Goal: Task Accomplishment & Management: Manage account settings

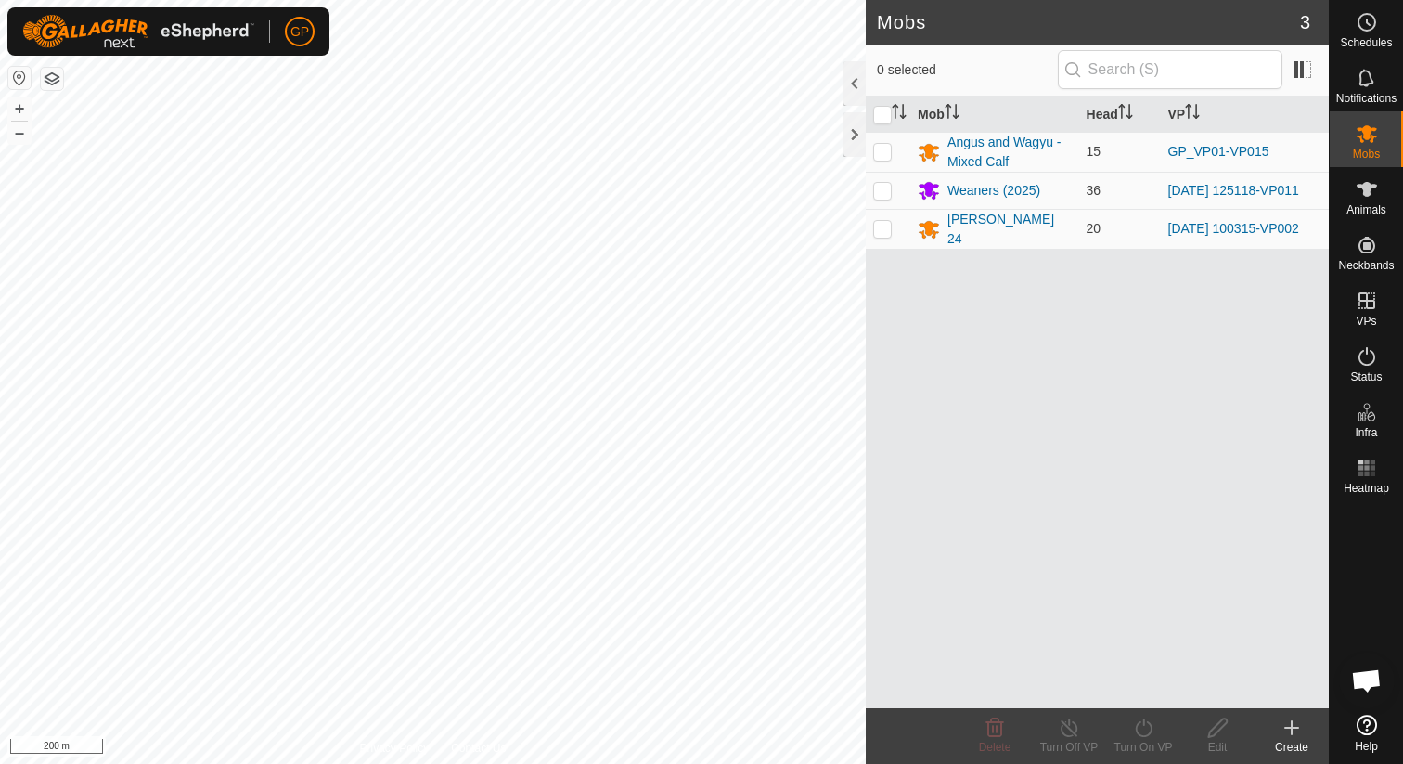
scroll to position [4270, 0]
click at [1367, 34] on es-schedule-vp-svg-icon at bounding box center [1367, 22] width 33 height 30
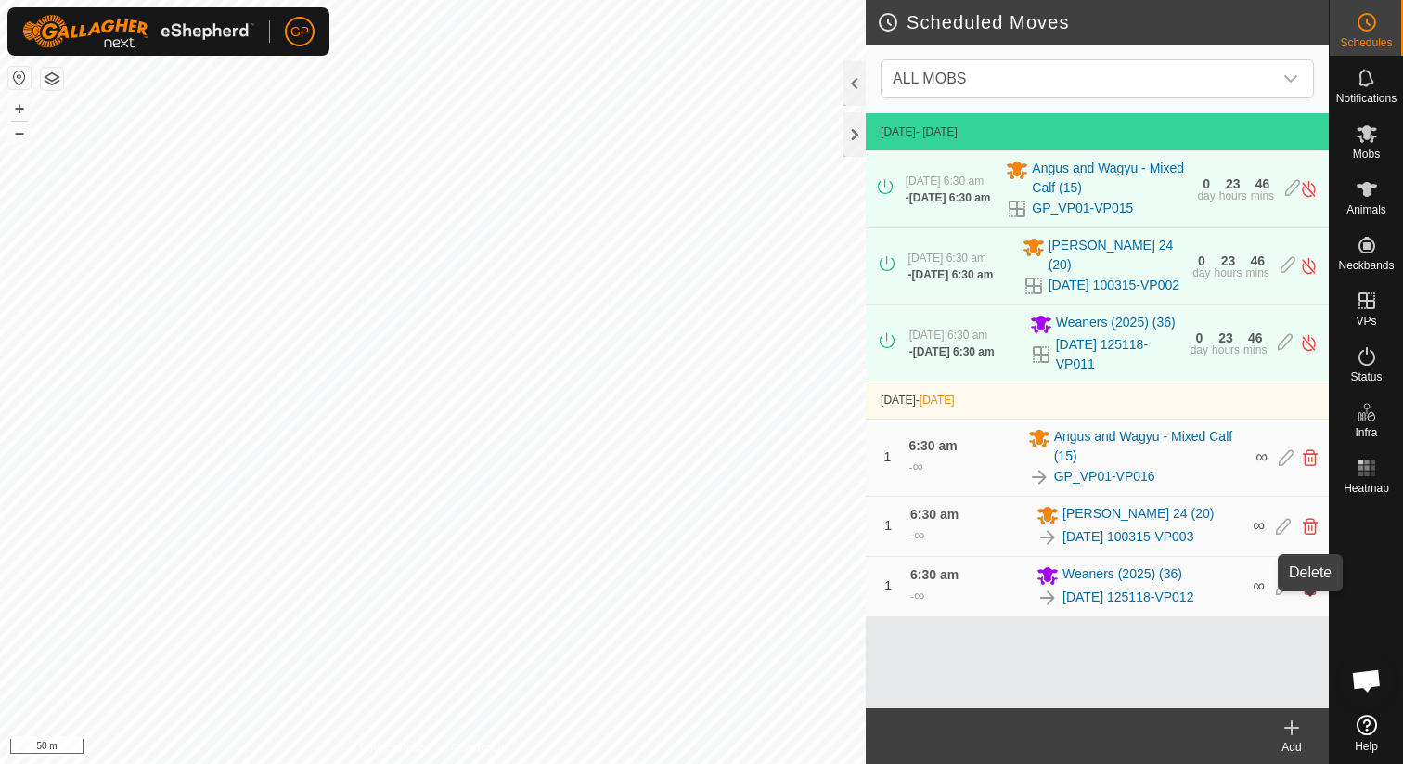
click at [1305, 595] on icon at bounding box center [1310, 586] width 15 height 17
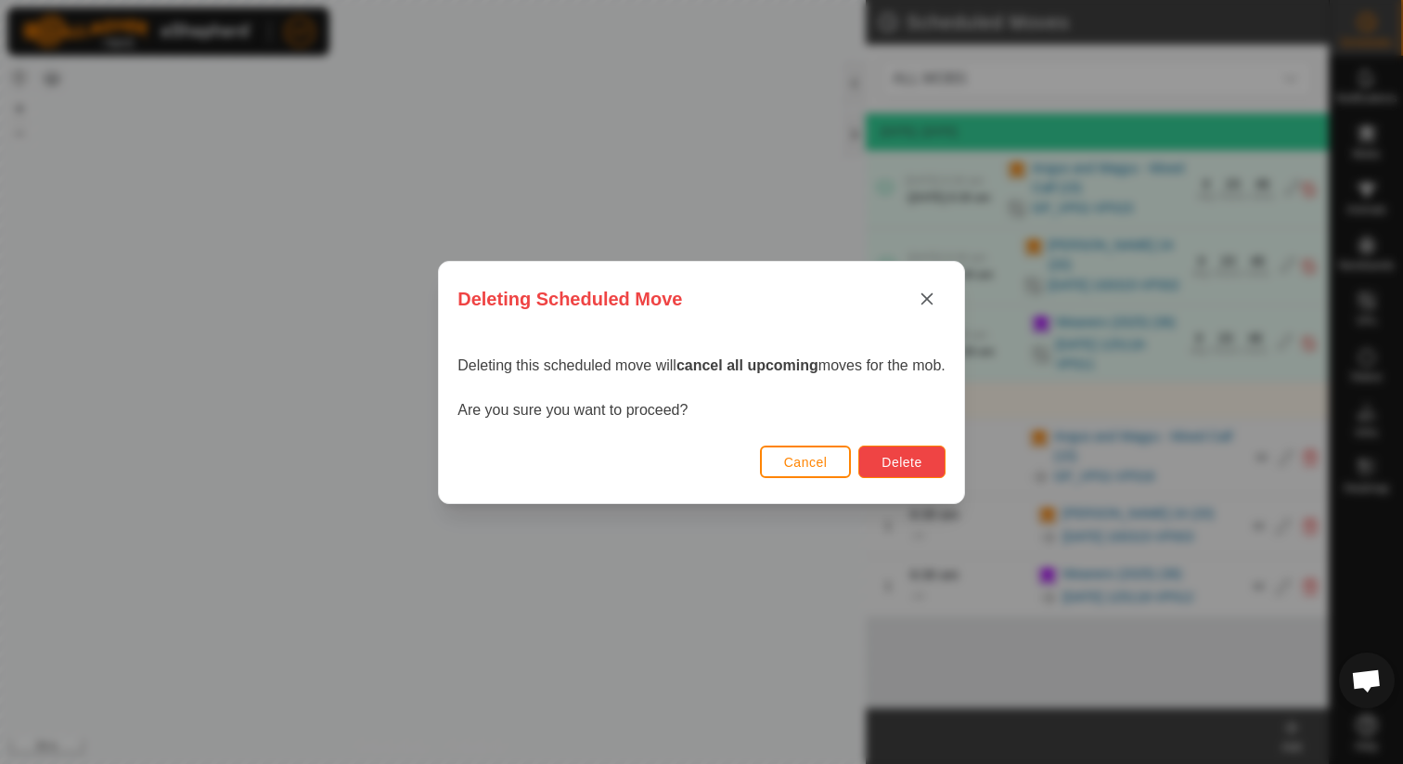
click at [917, 449] on button "Delete" at bounding box center [902, 462] width 86 height 32
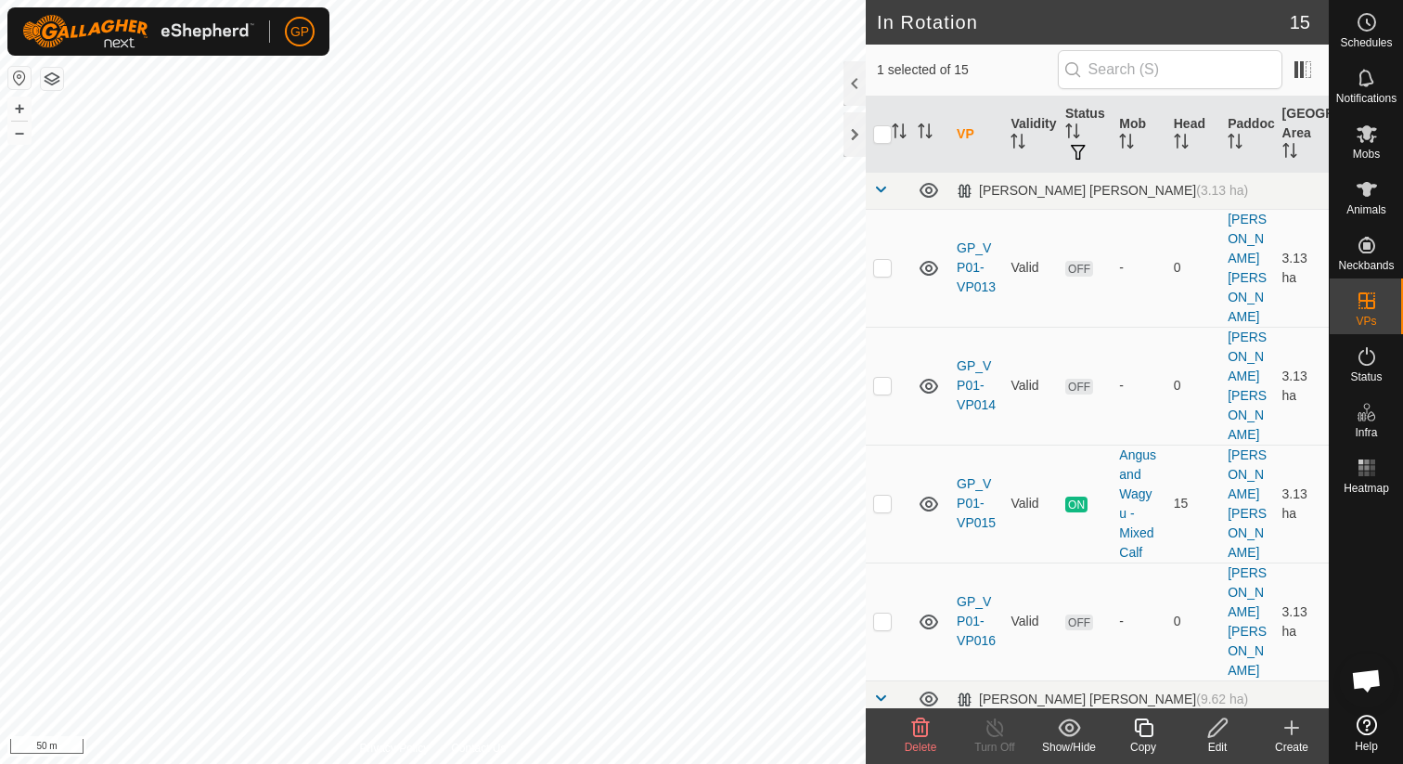
click at [1222, 741] on div "Edit" at bounding box center [1218, 747] width 74 height 17
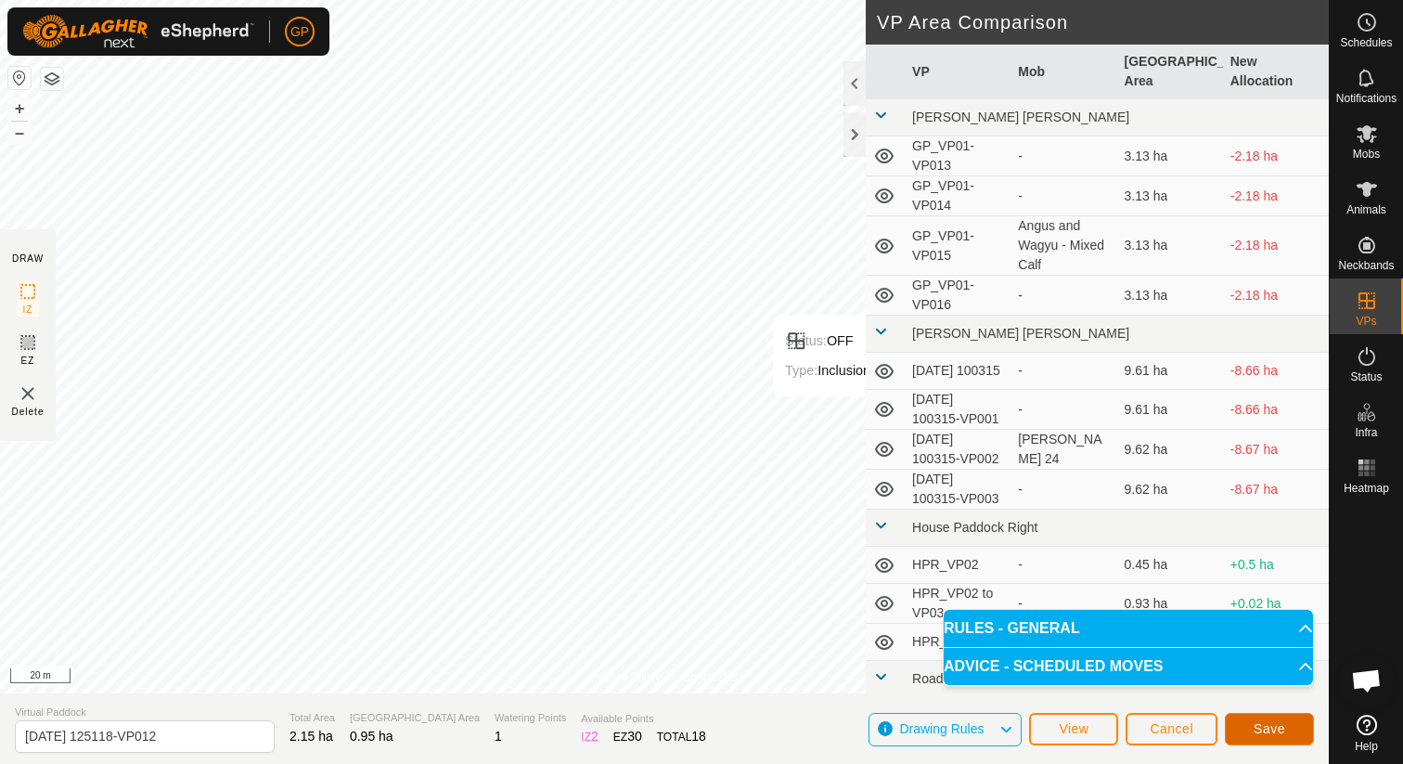
click at [1260, 737] on button "Save" at bounding box center [1269, 729] width 89 height 32
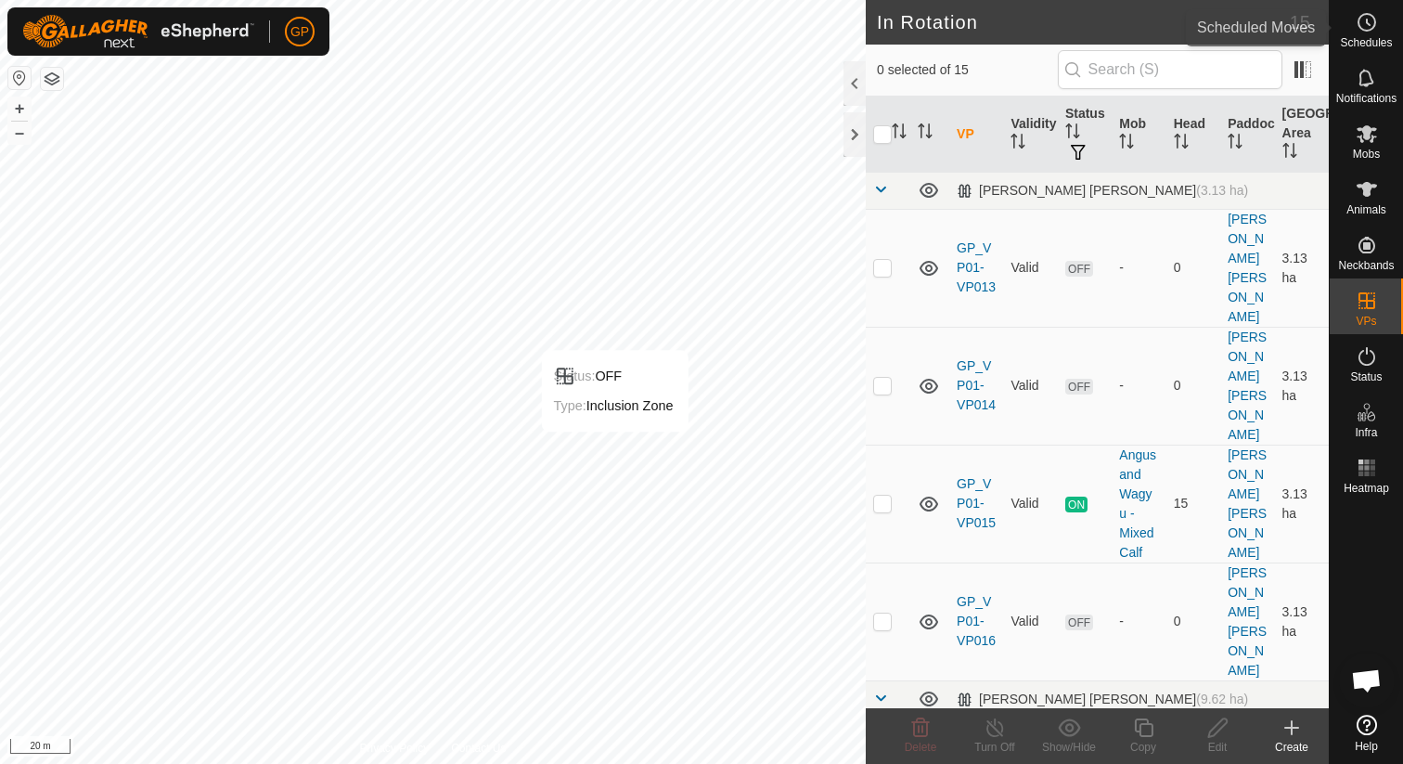
click at [1375, 41] on span "Schedules" at bounding box center [1366, 42] width 52 height 11
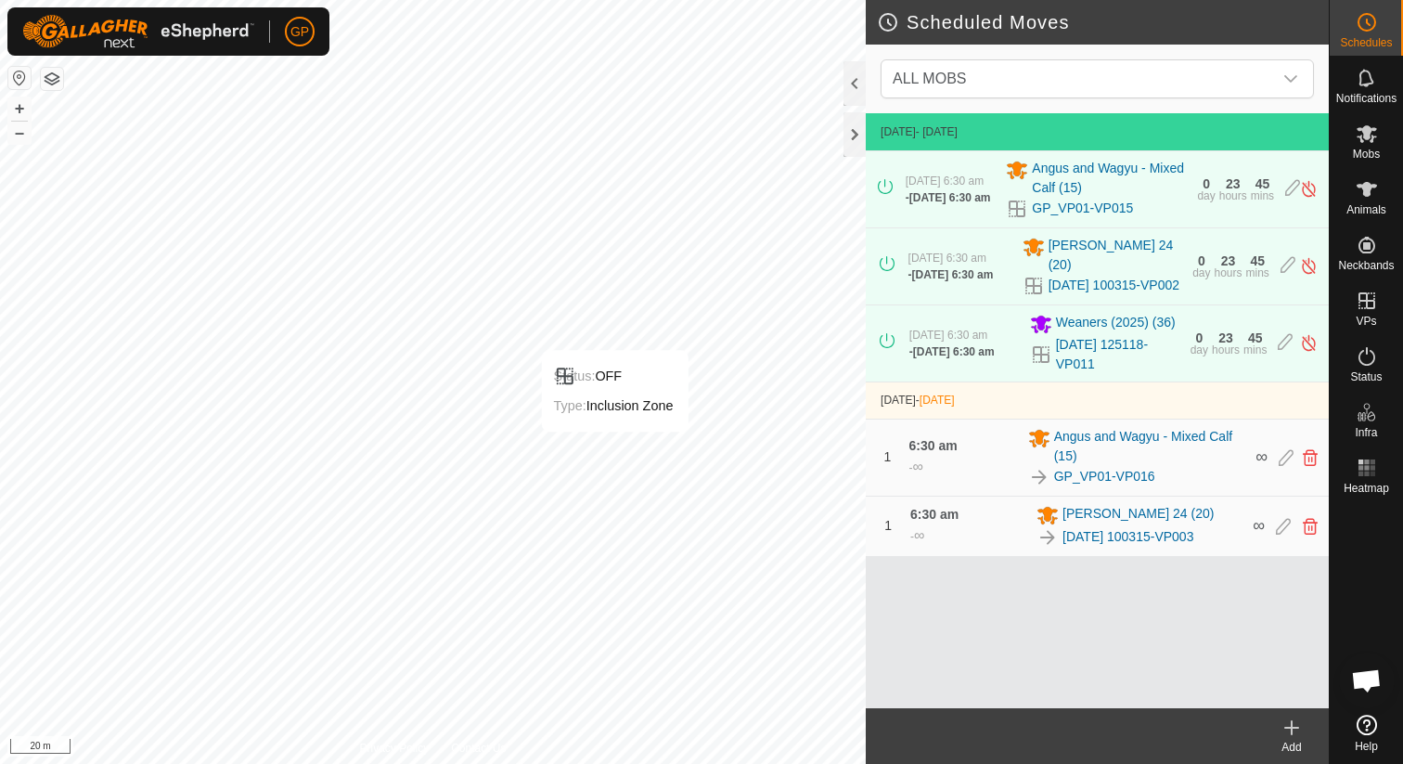
click at [1297, 730] on icon at bounding box center [1292, 728] width 22 height 22
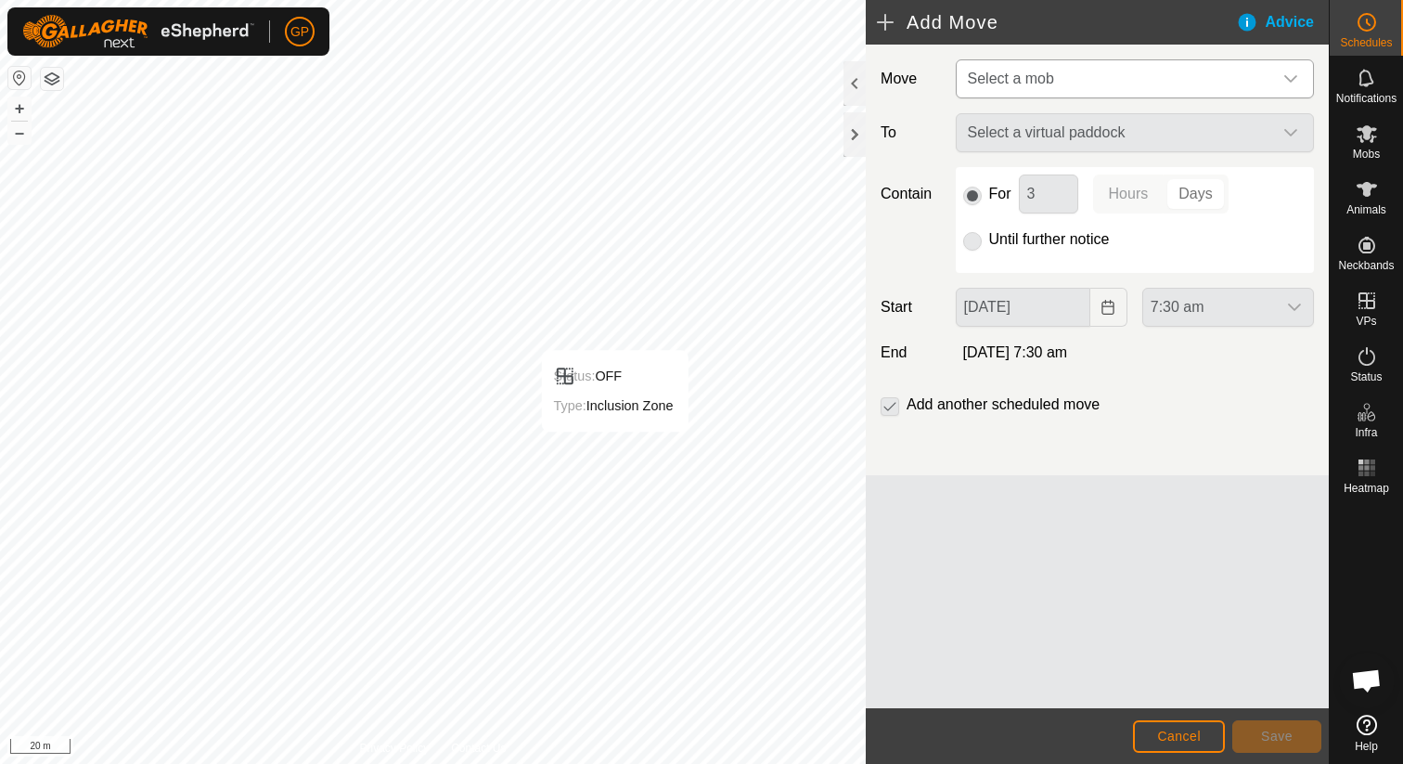
click at [1089, 85] on span "Select a mob" at bounding box center [1117, 78] width 312 height 37
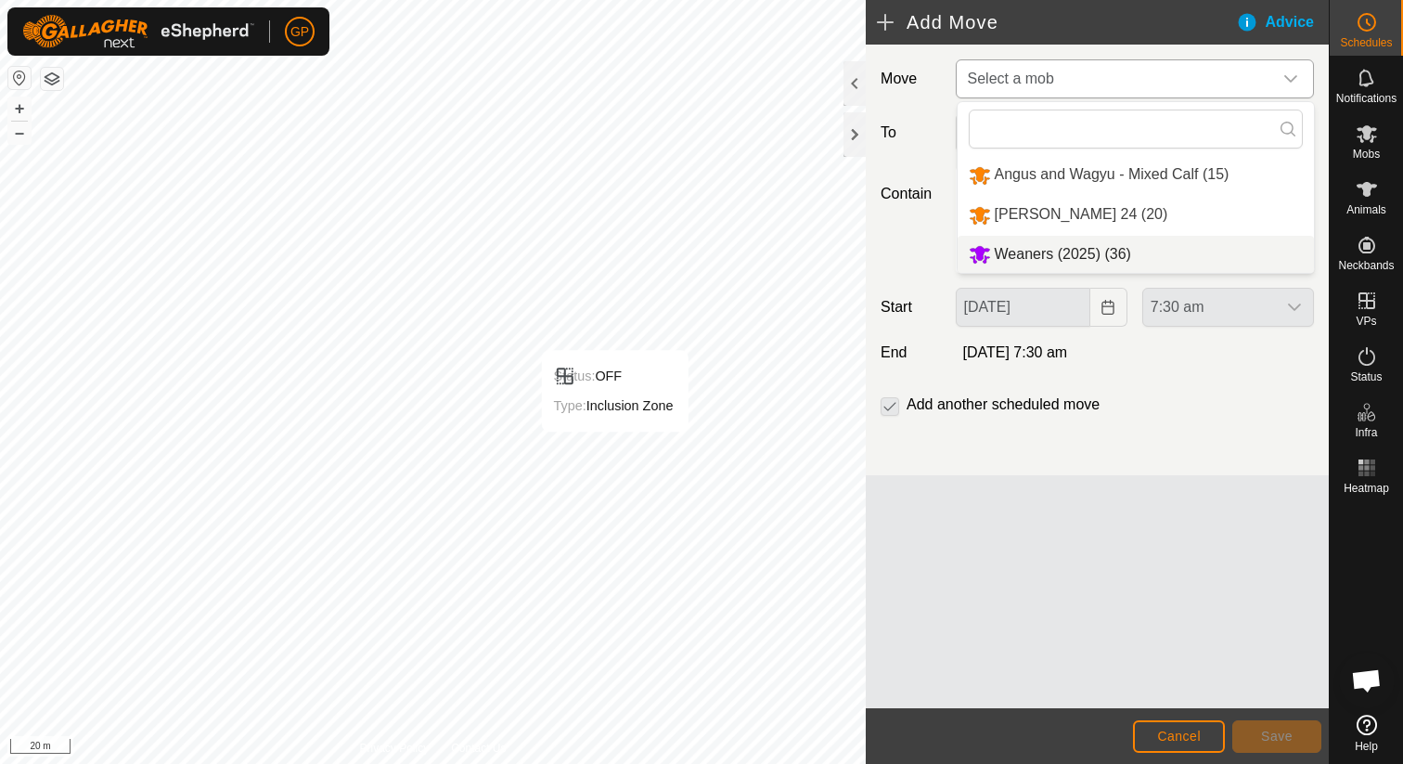
click at [1032, 256] on li "Weaners (2025) (36)" at bounding box center [1136, 255] width 356 height 38
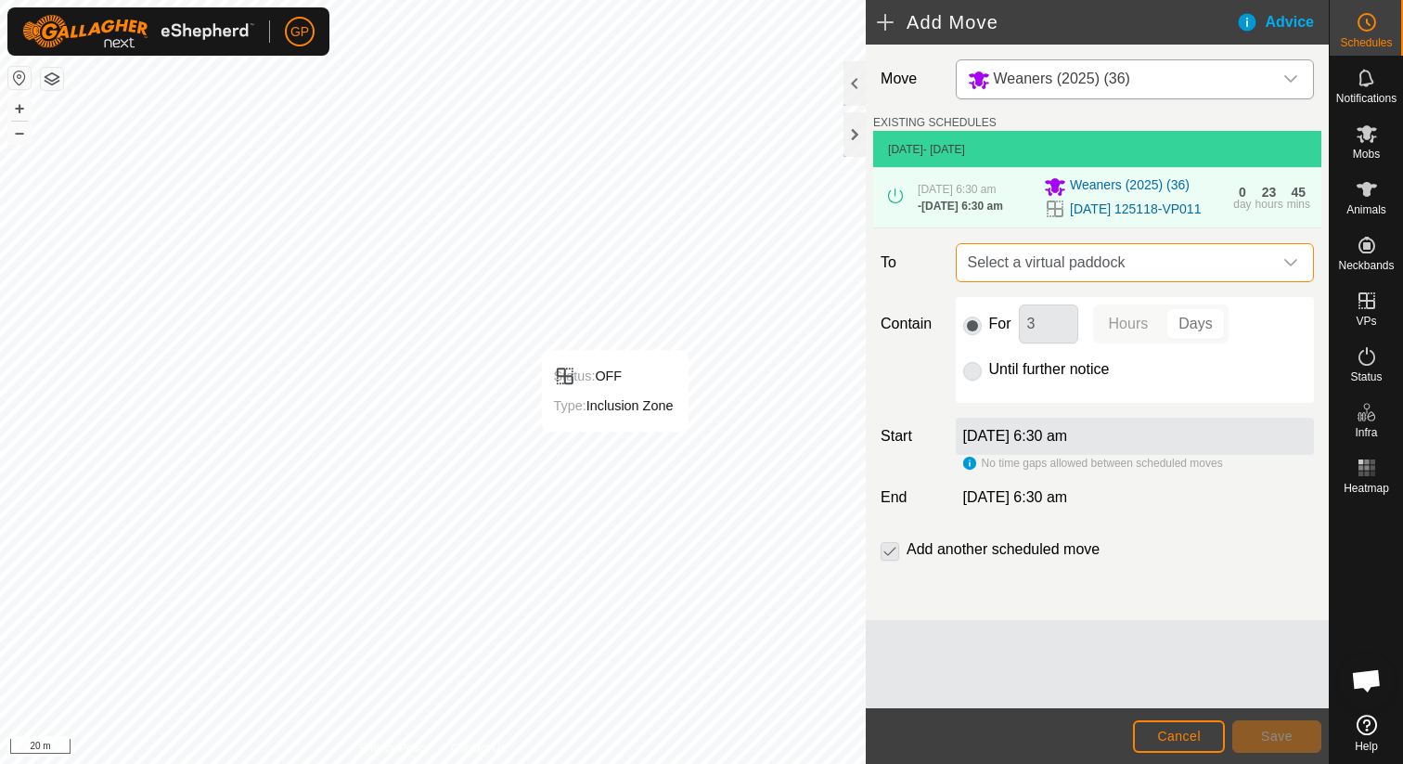
click at [1030, 270] on span "Select a virtual paddock" at bounding box center [1117, 262] width 312 height 37
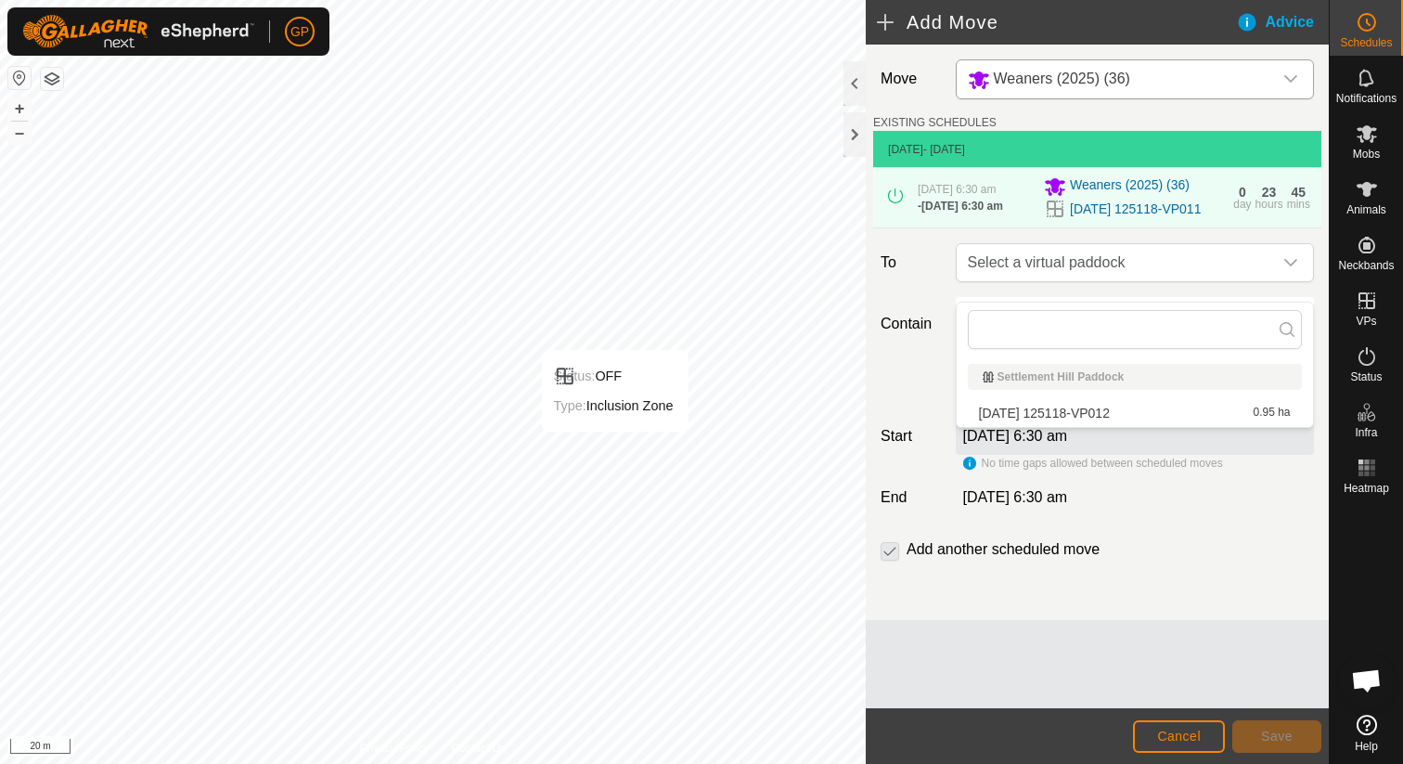
click at [1029, 404] on li "[DATE] 125118-VP012 0.95 ha" at bounding box center [1135, 413] width 334 height 28
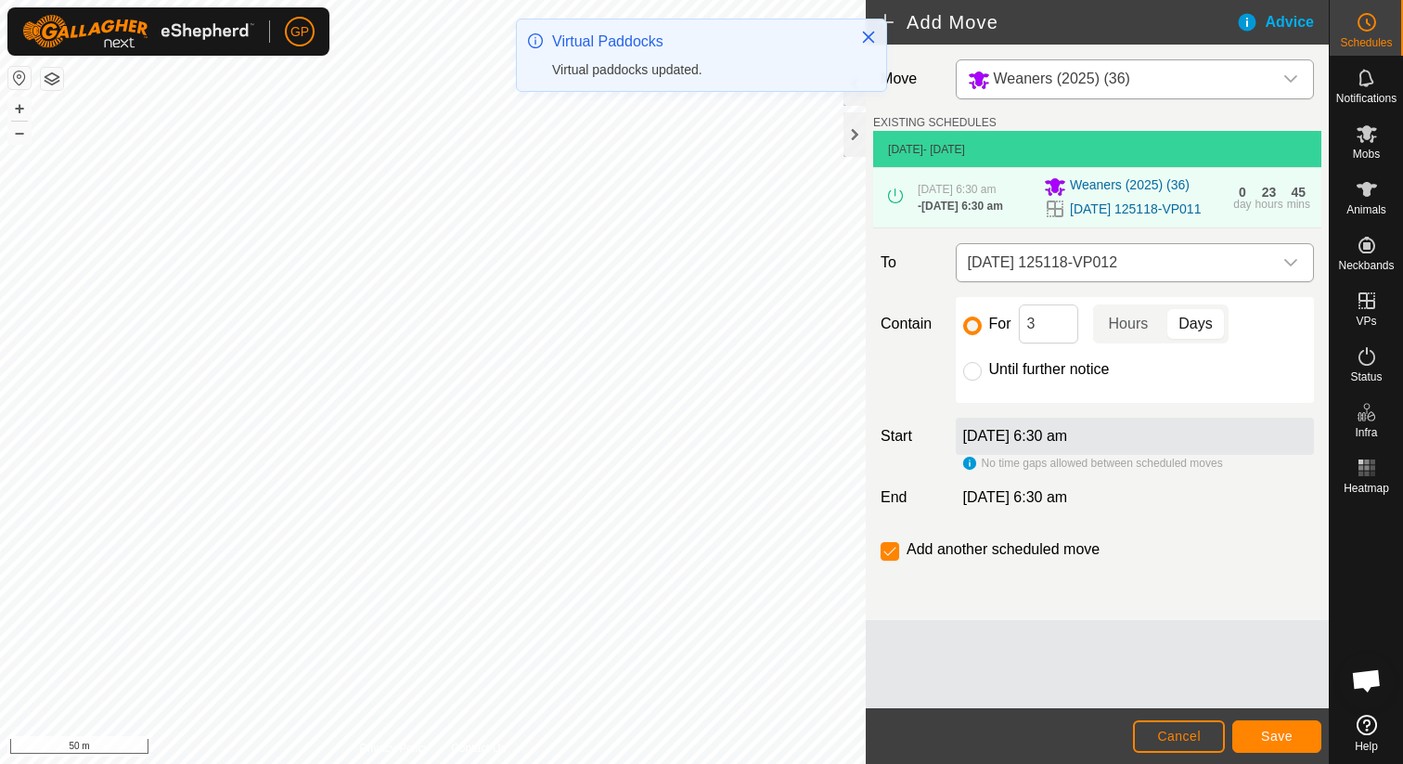
click at [1019, 273] on span "[DATE] 125118-VP012" at bounding box center [1117, 262] width 312 height 37
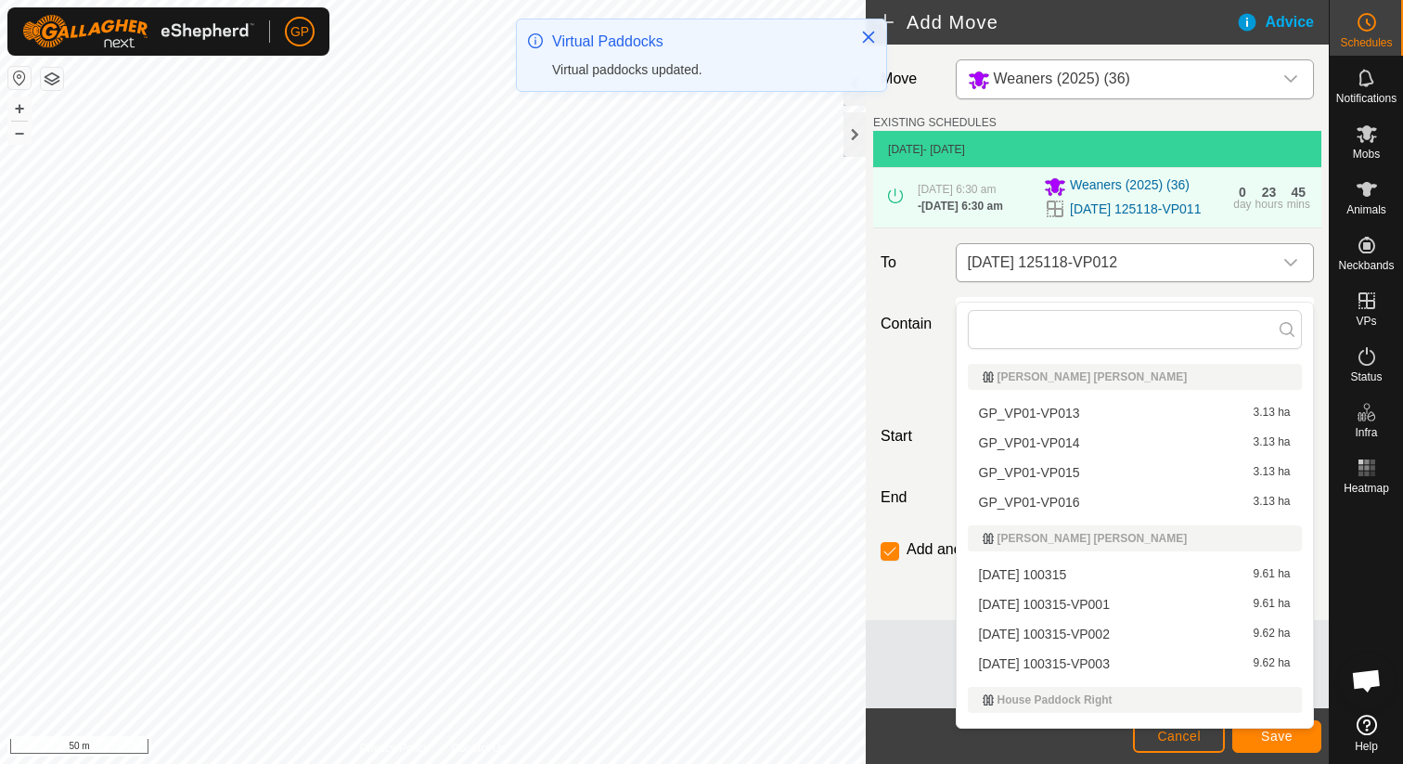
scroll to position [286, 0]
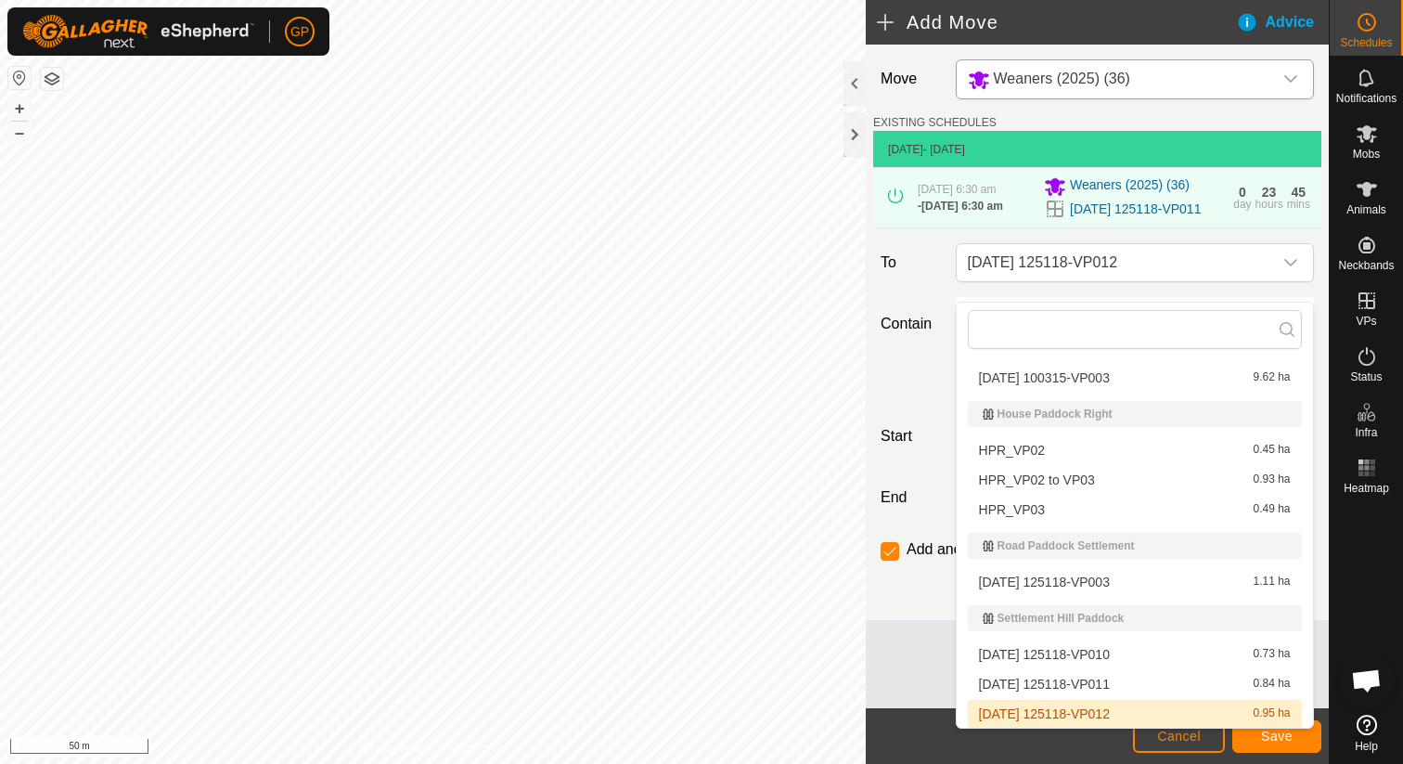
click at [1041, 708] on li "[DATE] 125118-VP012 0.95 ha" at bounding box center [1135, 714] width 334 height 28
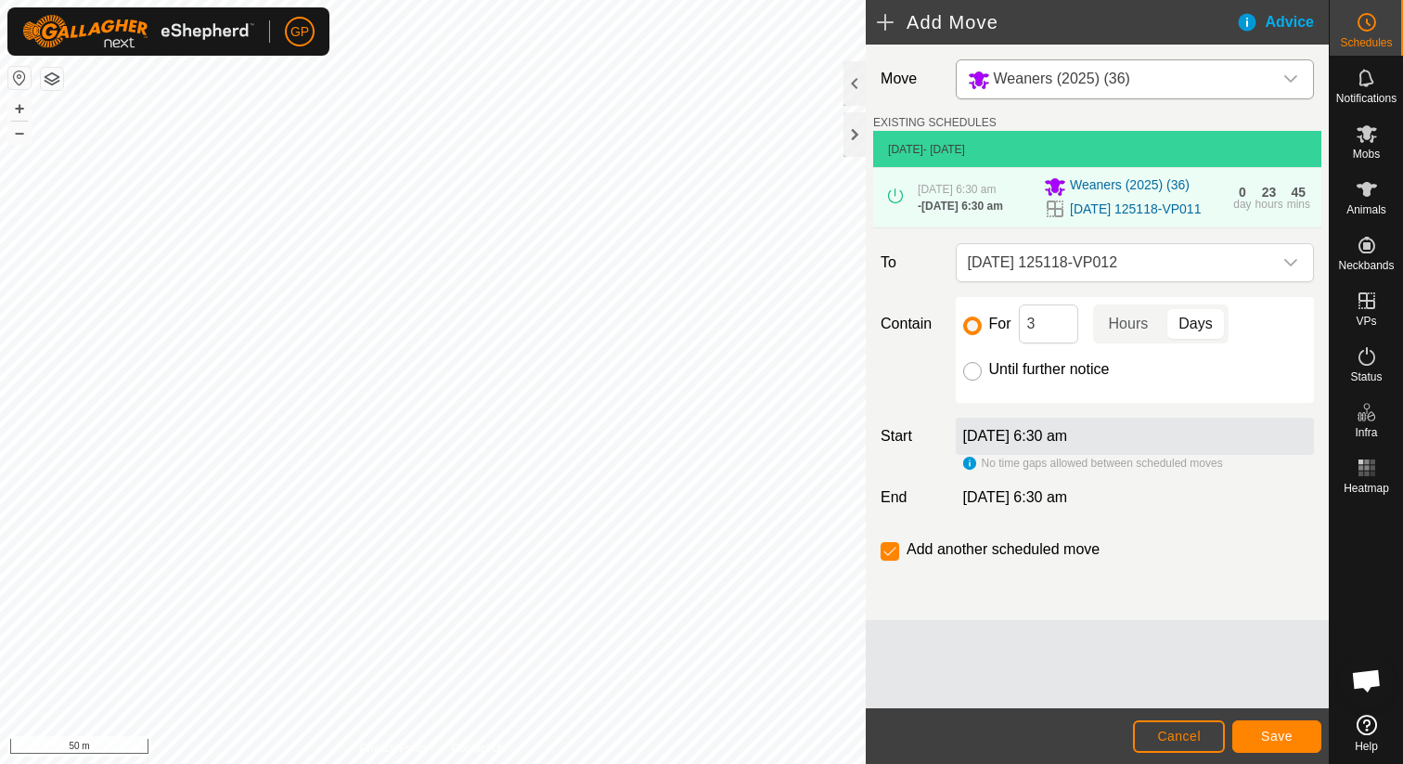
click at [972, 381] on input "Until further notice" at bounding box center [972, 371] width 19 height 19
radio input "true"
checkbox input "false"
click at [992, 444] on label "[DATE] 6:30 am" at bounding box center [1015, 436] width 105 height 16
click at [1277, 737] on span "Save" at bounding box center [1277, 736] width 32 height 15
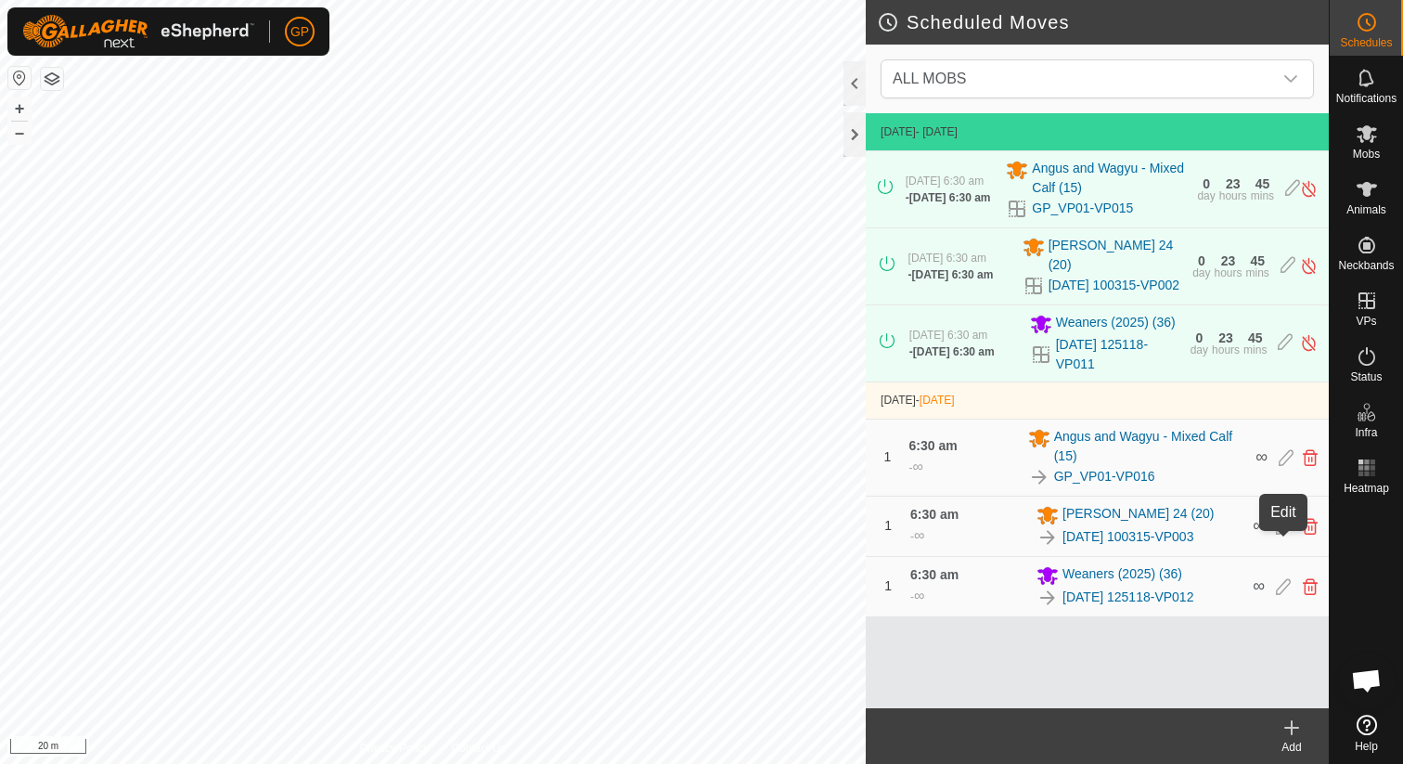
click at [1283, 535] on icon at bounding box center [1283, 526] width 15 height 17
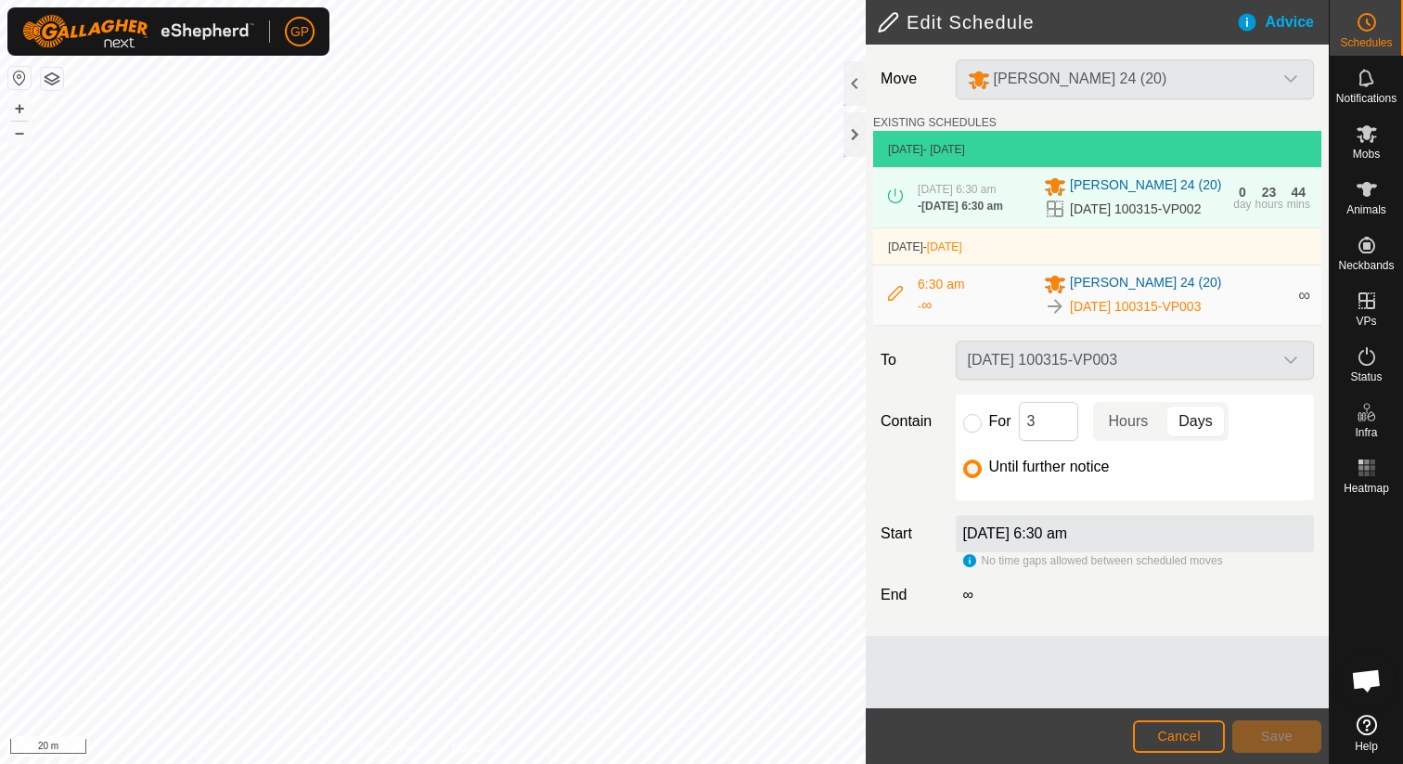
click at [1112, 378] on div "[DATE] 100315-VP003" at bounding box center [1135, 360] width 373 height 39
click at [978, 433] on input "For" at bounding box center [972, 423] width 19 height 19
radio input "true"
click at [1097, 364] on div "[DATE] 100315-VP003" at bounding box center [1135, 360] width 373 height 39
click at [1102, 371] on div "[DATE] 100315-VP003" at bounding box center [1135, 360] width 373 height 39
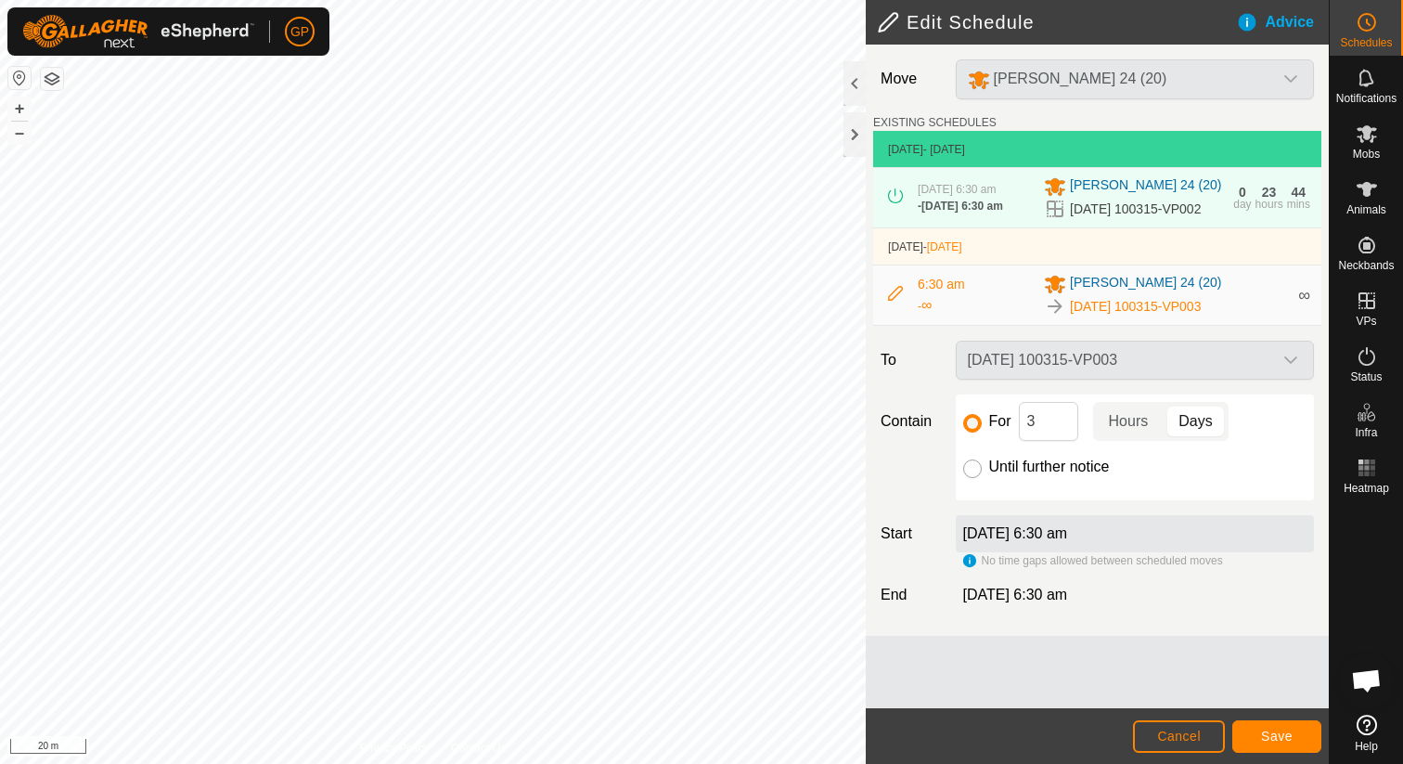
click at [971, 478] on input "Until further notice" at bounding box center [972, 468] width 19 height 19
radio input "true"
click at [1067, 380] on div "[DATE] 100315-VP003" at bounding box center [1135, 360] width 373 height 39
click at [1191, 734] on span "Cancel" at bounding box center [1179, 736] width 44 height 15
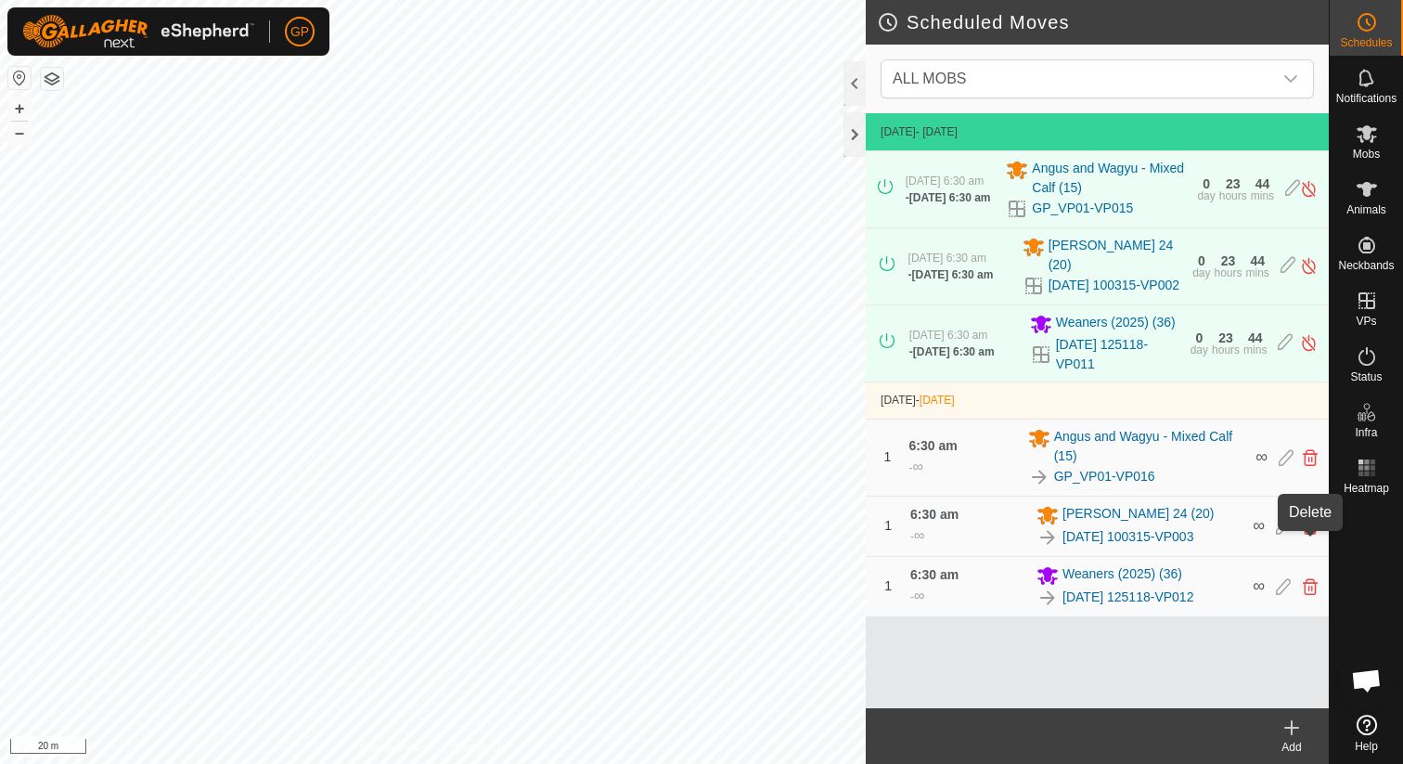
click at [1312, 535] on icon at bounding box center [1310, 526] width 15 height 17
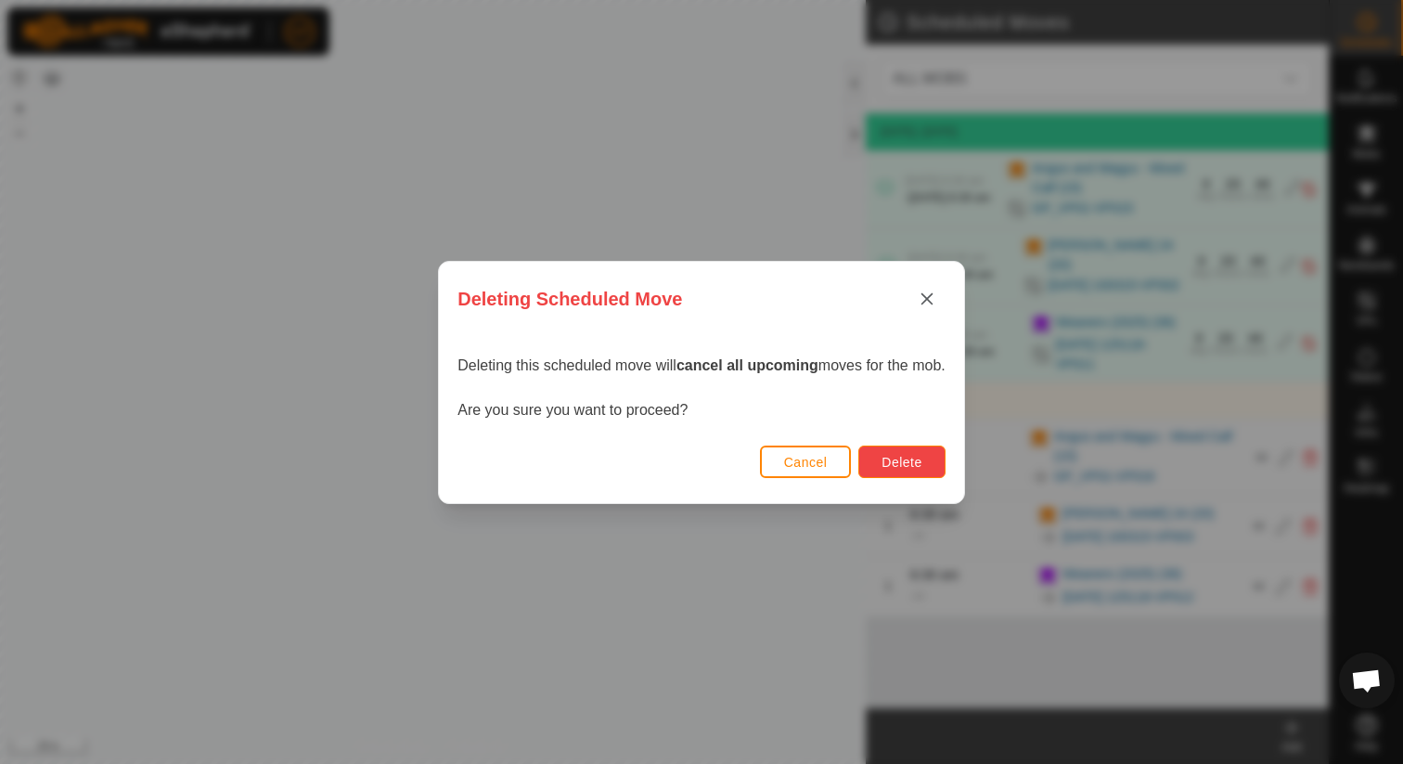
click at [922, 446] on button "Delete" at bounding box center [902, 462] width 86 height 32
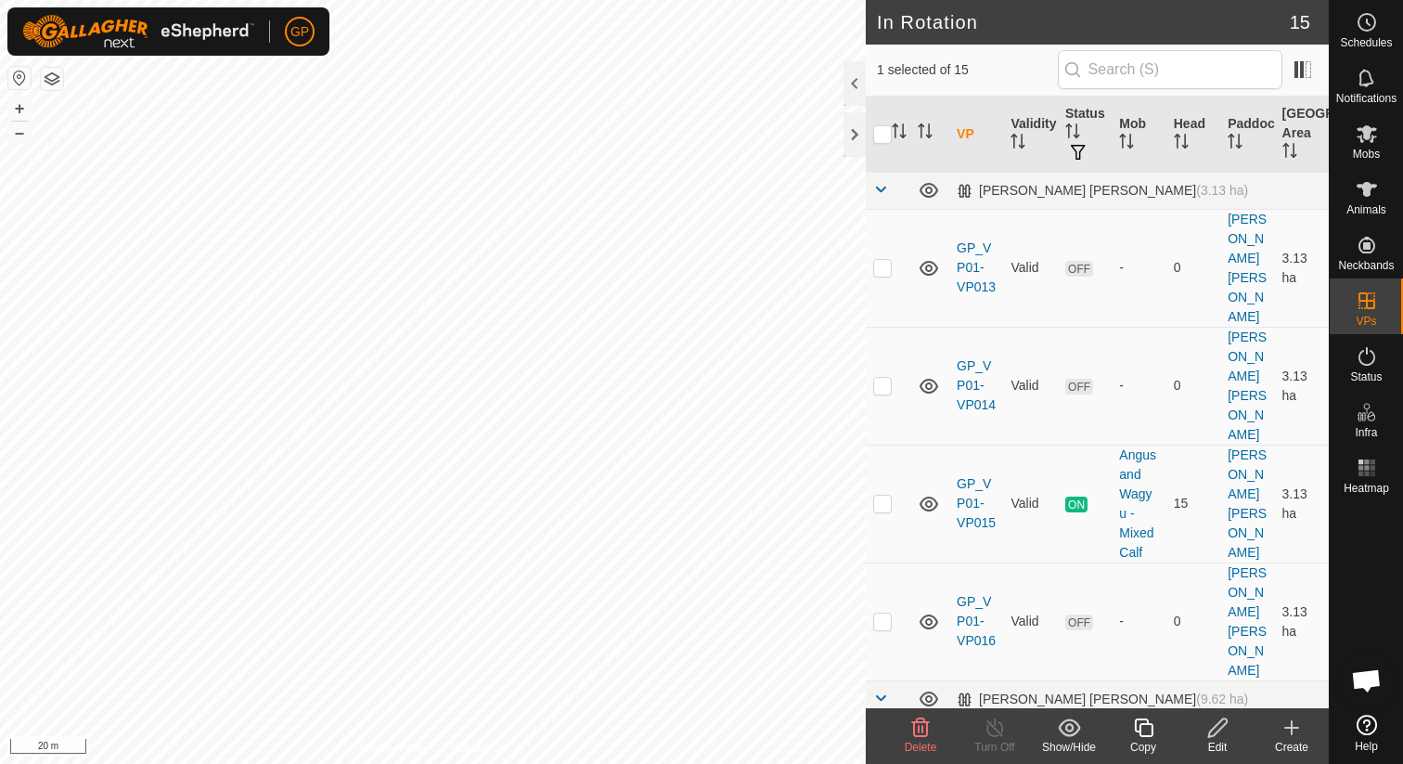
click at [1216, 740] on div "Edit" at bounding box center [1218, 747] width 74 height 17
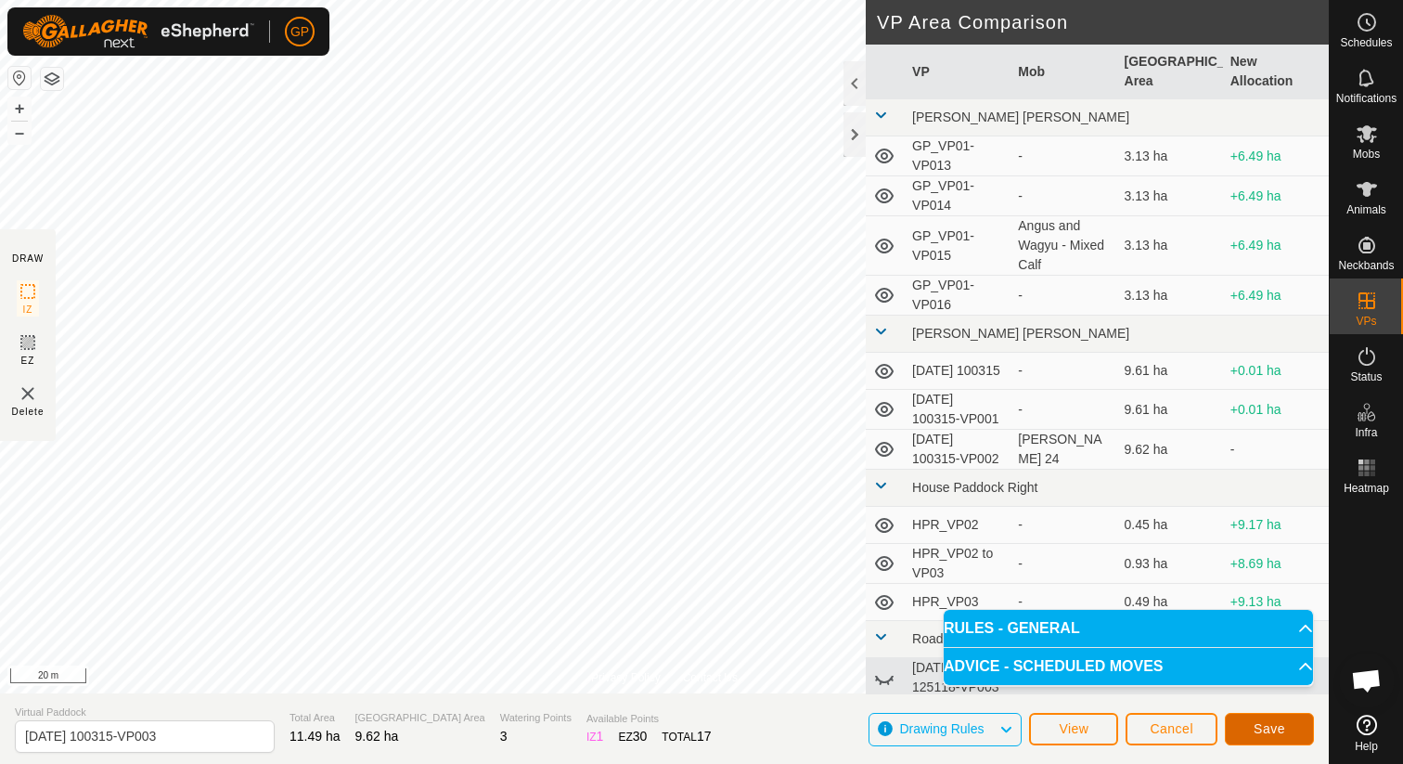
click at [1260, 720] on button "Save" at bounding box center [1269, 729] width 89 height 32
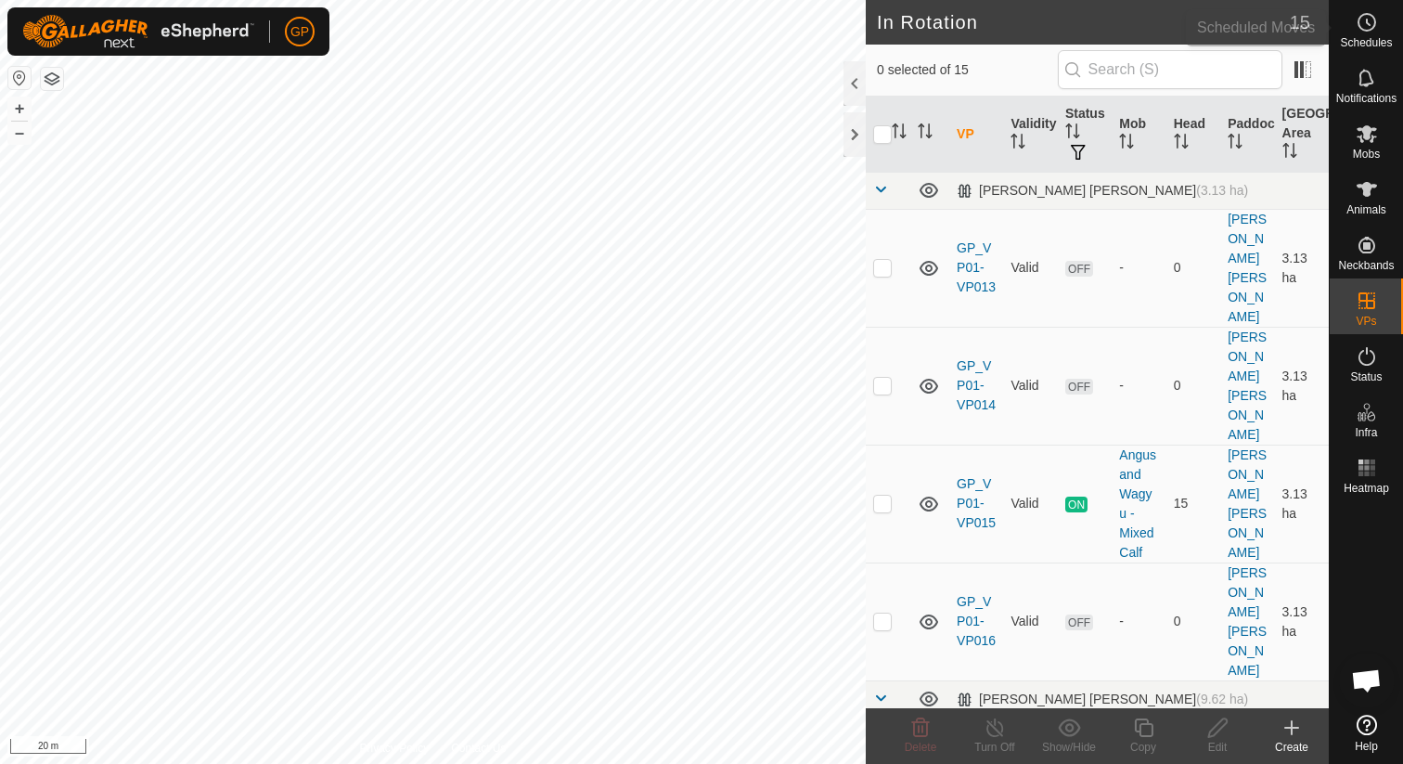
click at [1386, 32] on div "Schedules" at bounding box center [1366, 28] width 73 height 56
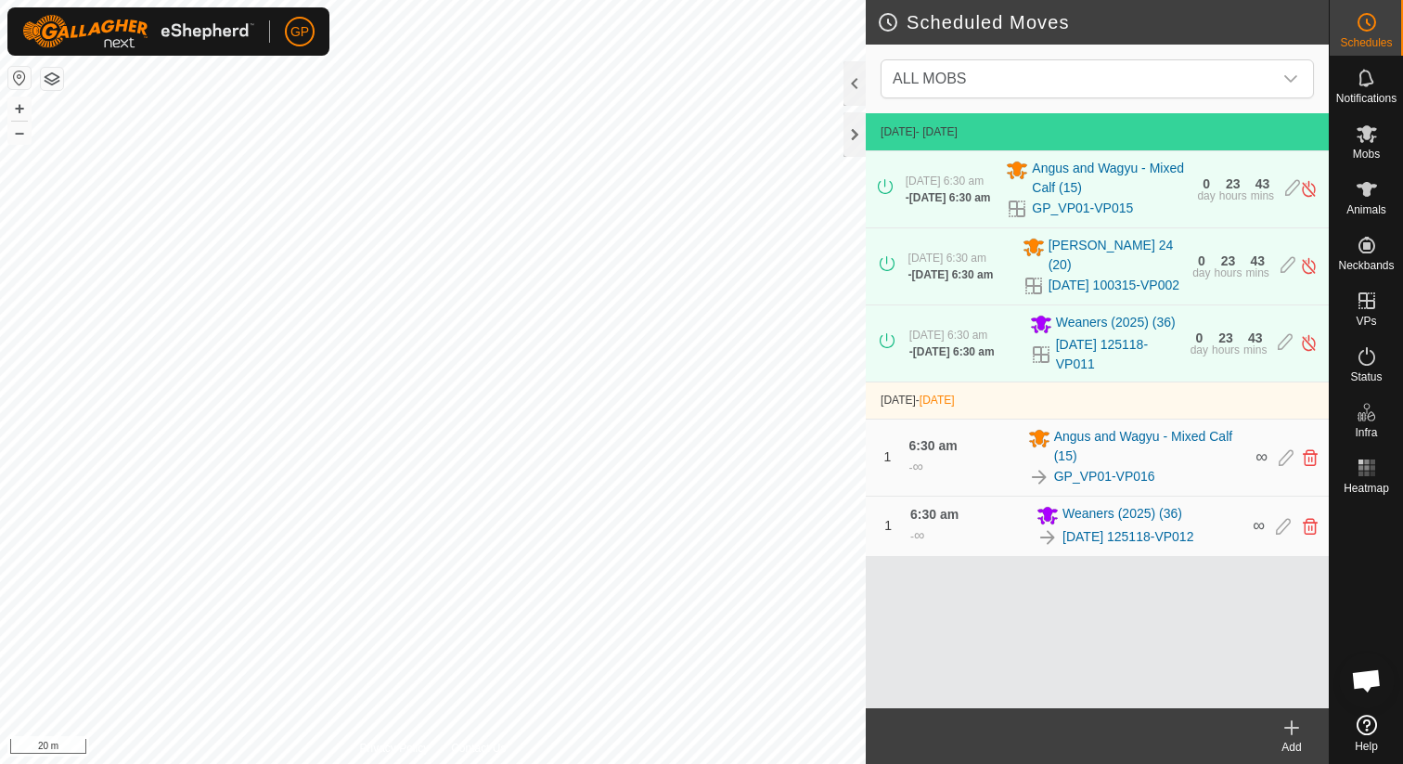
click at [1286, 728] on icon at bounding box center [1292, 728] width 13 height 0
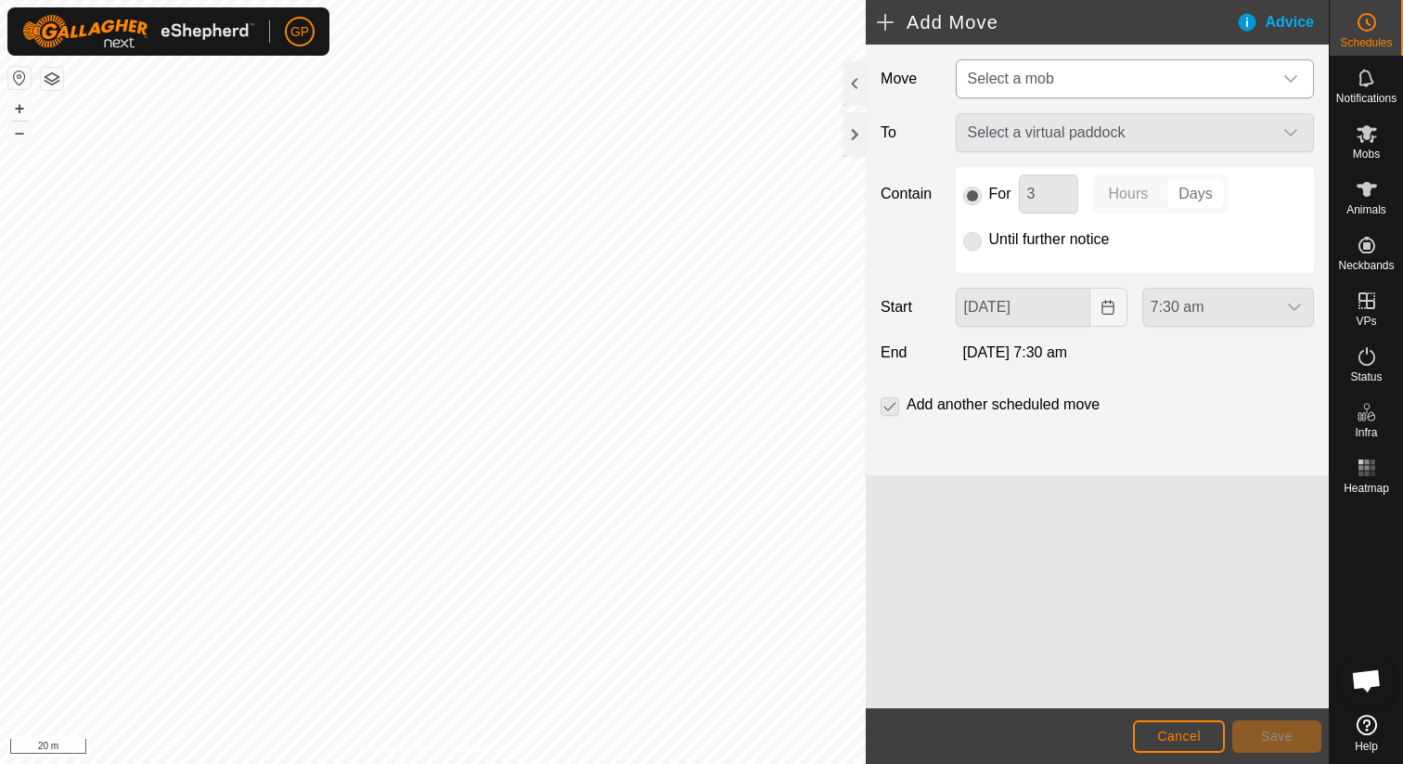
click at [1127, 77] on span "Select a mob" at bounding box center [1117, 78] width 312 height 37
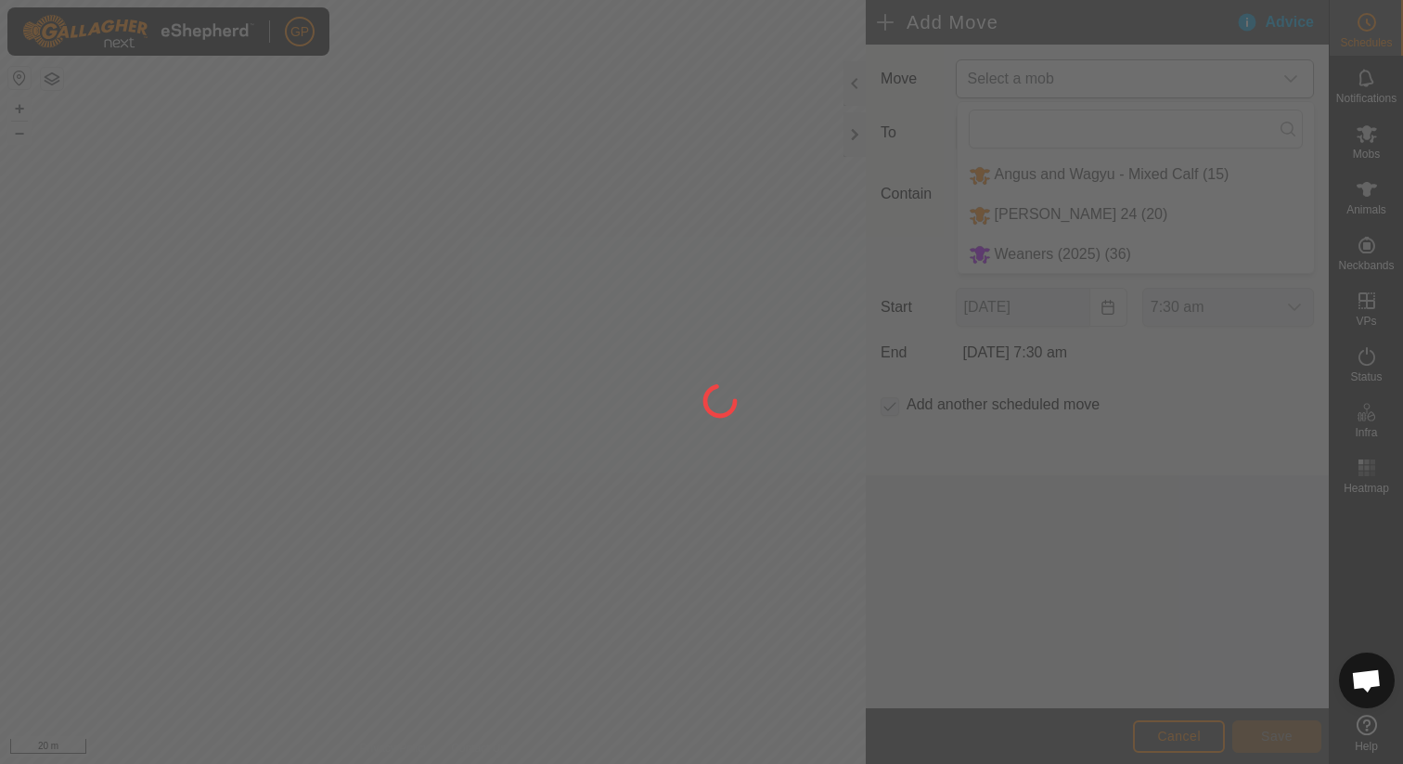
click at [1036, 217] on div at bounding box center [701, 382] width 1403 height 764
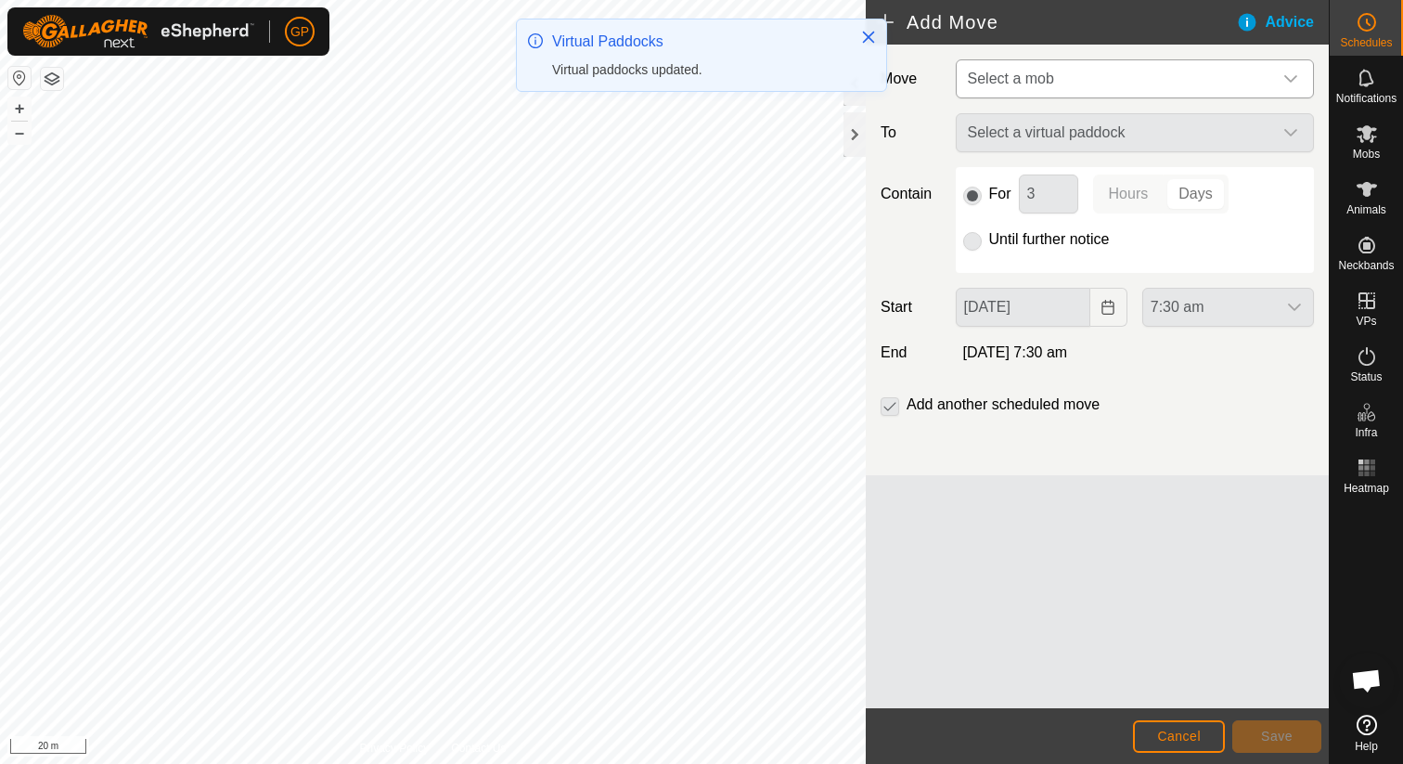
click at [1036, 135] on div "Select a virtual paddock" at bounding box center [1135, 132] width 373 height 39
click at [1035, 133] on div "Select a virtual paddock" at bounding box center [1135, 132] width 373 height 39
click at [1100, 91] on span "Select a mob" at bounding box center [1117, 78] width 312 height 37
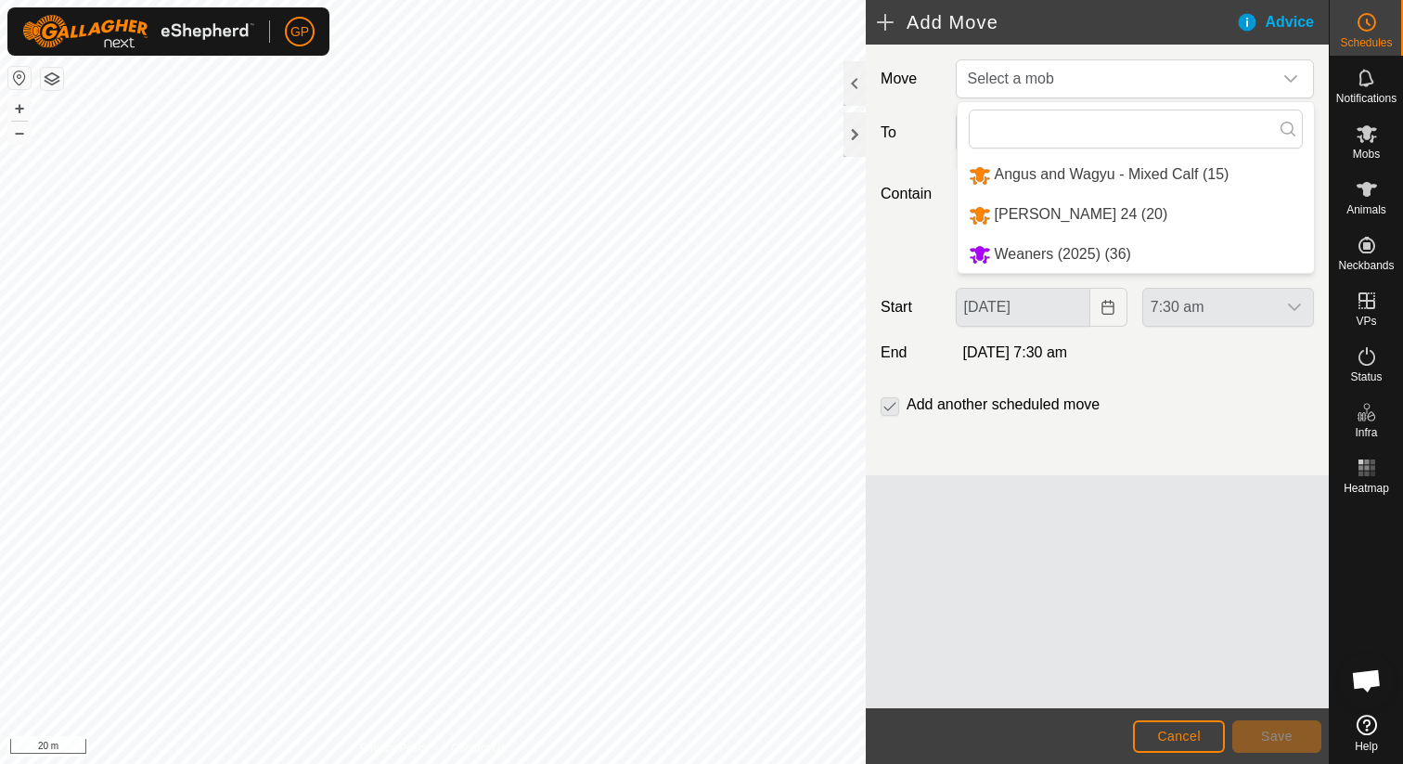
click at [1012, 228] on li "[PERSON_NAME] 24 (20)" at bounding box center [1136, 215] width 356 height 38
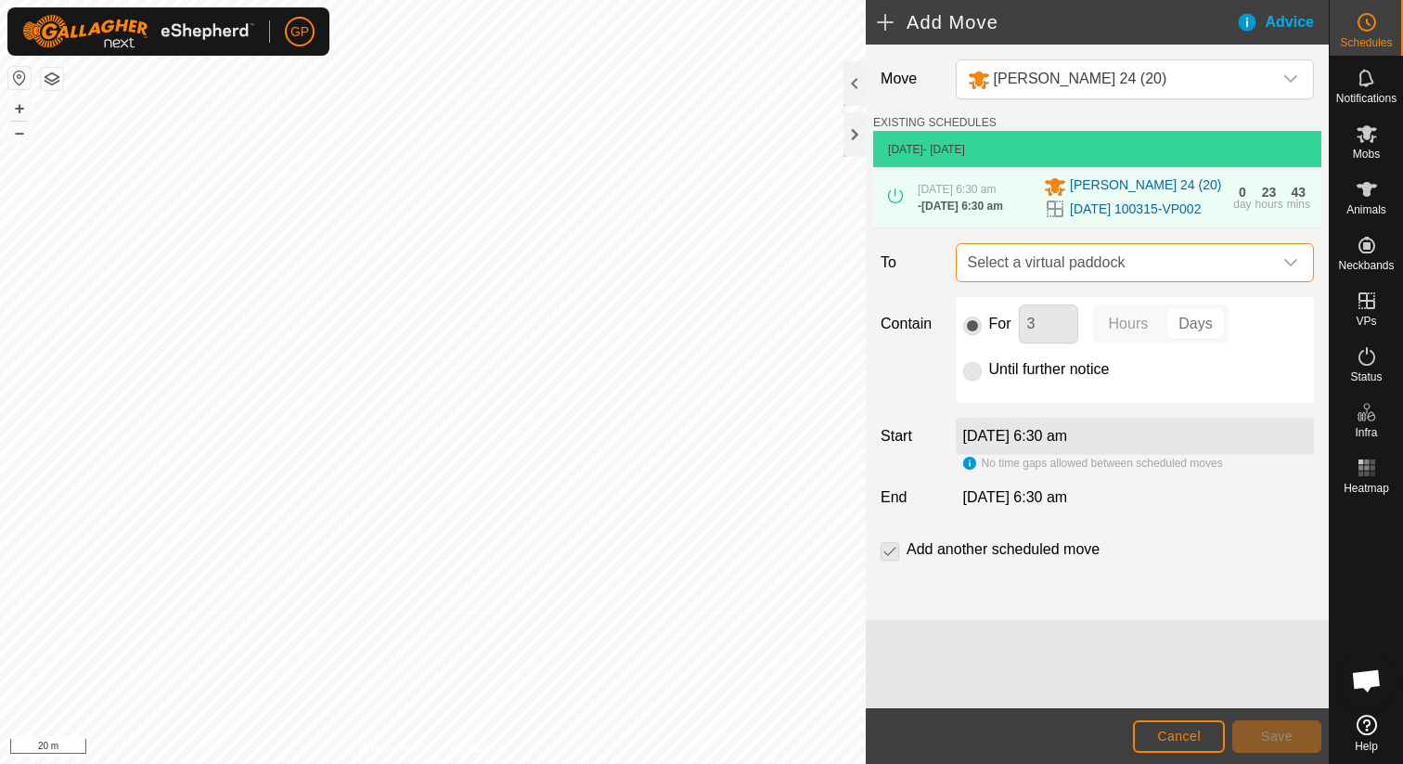
click at [1015, 274] on span "Select a virtual paddock" at bounding box center [1117, 262] width 312 height 37
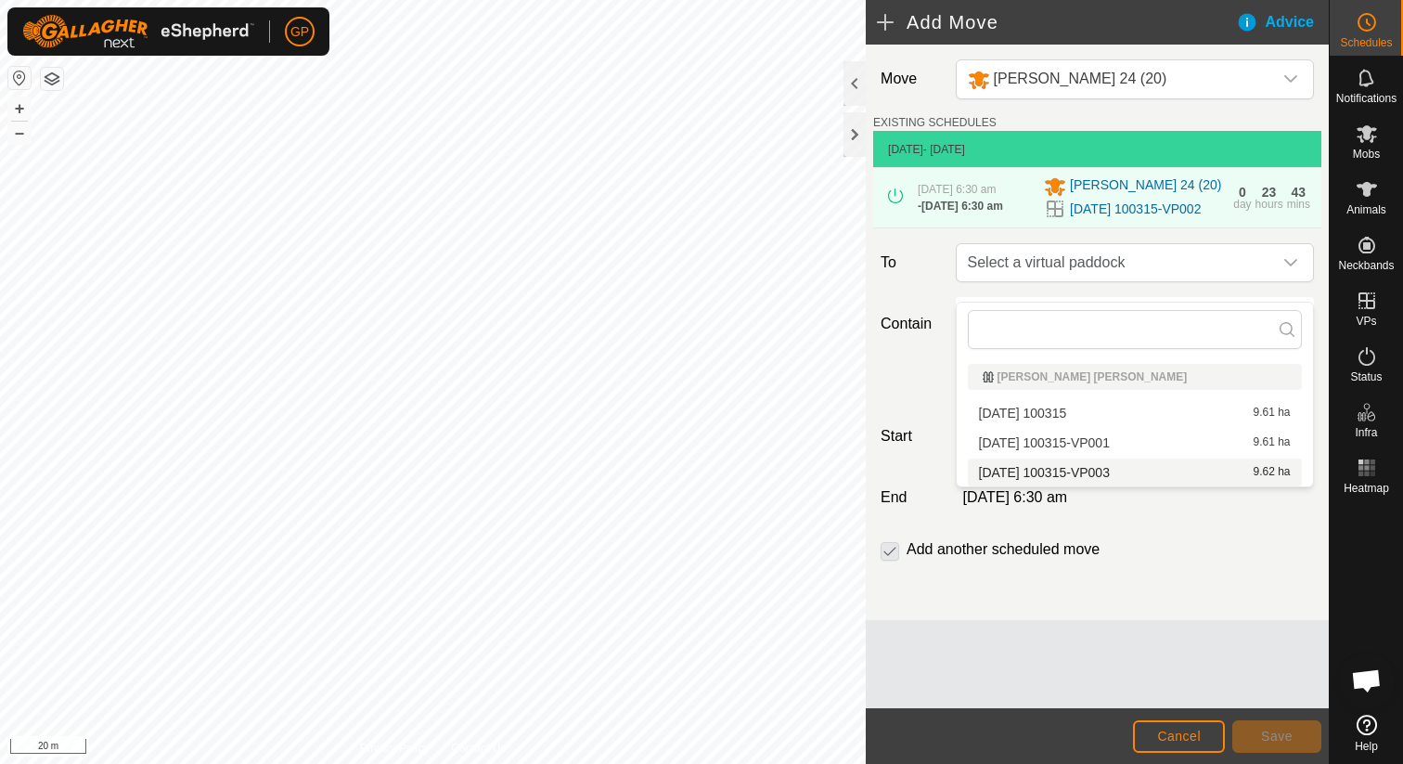
click at [1019, 476] on li "[DATE] 100315-VP003 9.62 ha" at bounding box center [1135, 473] width 334 height 28
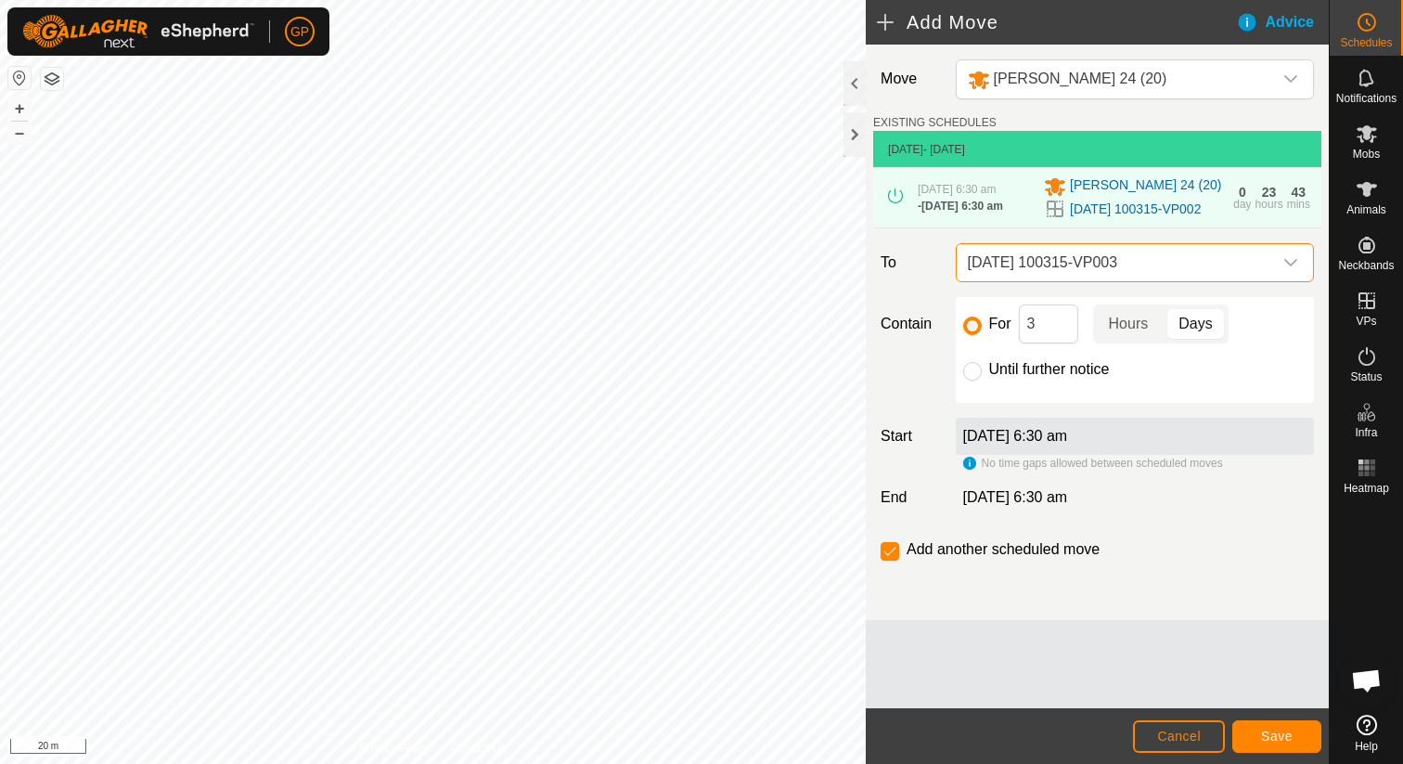
click at [1012, 377] on label "Until further notice" at bounding box center [1049, 369] width 121 height 15
click at [982, 381] on input "Until further notice" at bounding box center [972, 371] width 19 height 19
radio input "true"
checkbox input "false"
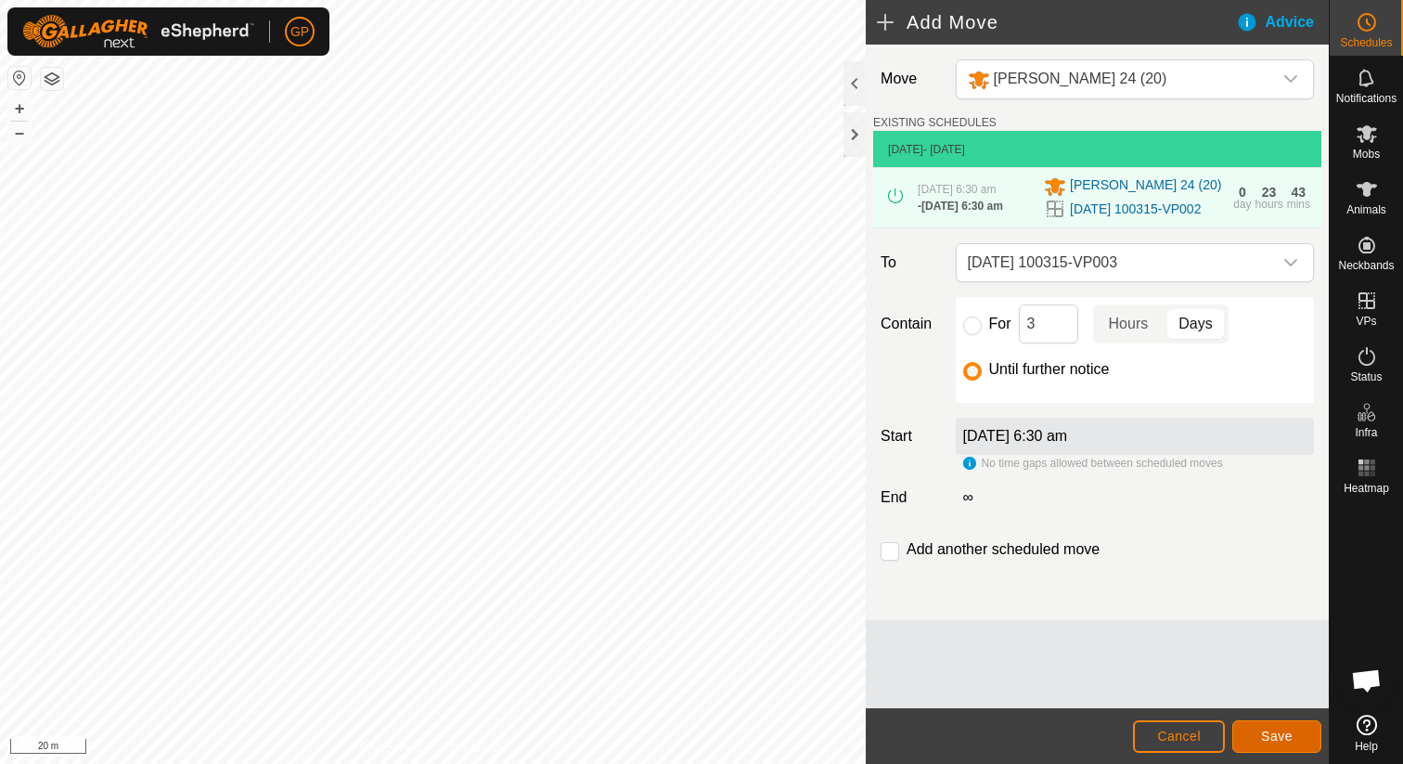
click at [1284, 734] on span "Save" at bounding box center [1277, 736] width 32 height 15
